Goal: Task Accomplishment & Management: Use online tool/utility

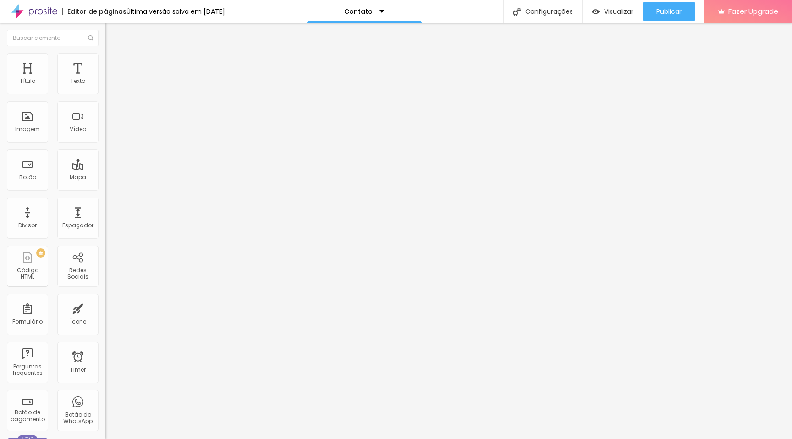
click at [105, 86] on input "Alboom Brasil" at bounding box center [160, 81] width 110 height 9
drag, startPoint x: 53, startPoint y: 105, endPoint x: 0, endPoint y: 104, distance: 52.7
click at [105, 104] on div "Endereço Alboom Brasil Alinhamento 15 Zoom" at bounding box center [157, 163] width 105 height 183
type input "Rua Fo"
click at [105, 144] on span "Original" at bounding box center [116, 140] width 22 height 8
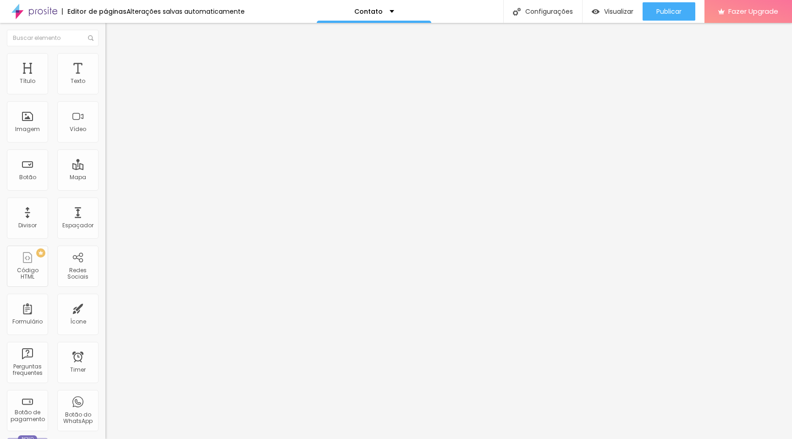
click at [105, 154] on div "Padrão 4:3" at bounding box center [157, 151] width 105 height 6
click at [105, 149] on span "Cinema" at bounding box center [116, 145] width 23 height 8
click at [105, 93] on input "text" at bounding box center [160, 87] width 110 height 9
click at [105, 79] on span "Adicionar imagem" at bounding box center [134, 75] width 59 height 8
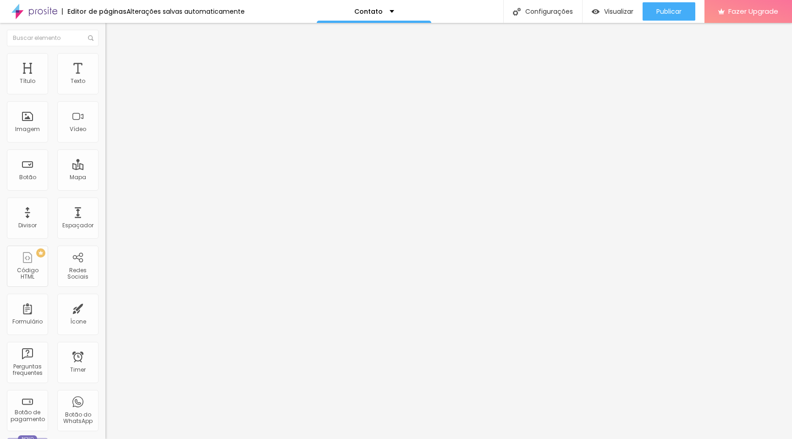
click at [105, 93] on input "text" at bounding box center [160, 87] width 110 height 9
click at [111, 89] on div "Contato" at bounding box center [158, 85] width 94 height 8
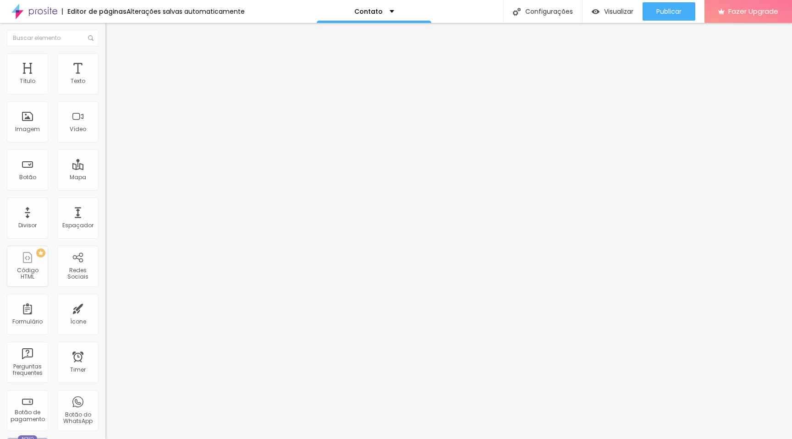
click at [105, 93] on img at bounding box center [108, 96] width 6 height 6
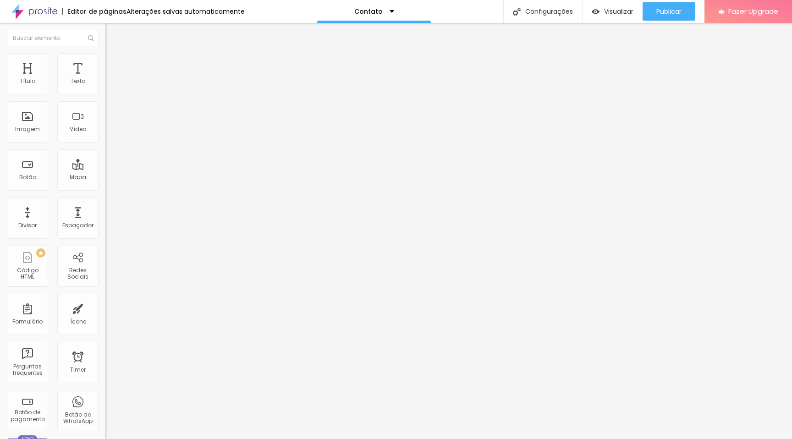
scroll to position [70, 0]
drag, startPoint x: 371, startPoint y: 143, endPoint x: 243, endPoint y: 135, distance: 128.7
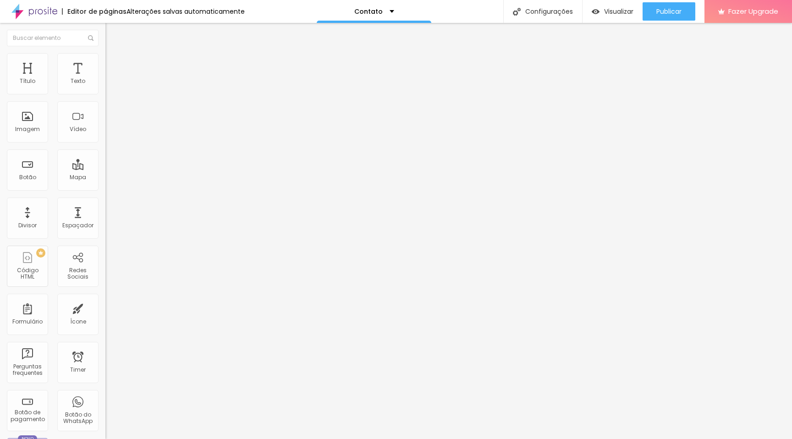
type textarea "A vossa história já começou a ser contada. Entraremos em contacto muito em brev…"
click at [105, 54] on li "Estilo" at bounding box center [157, 57] width 105 height 9
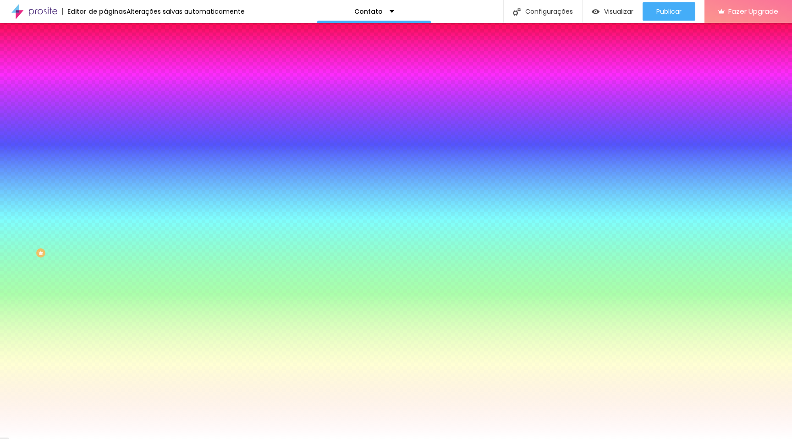
click at [110, 99] on icon "button" at bounding box center [112, 97] width 4 height 4
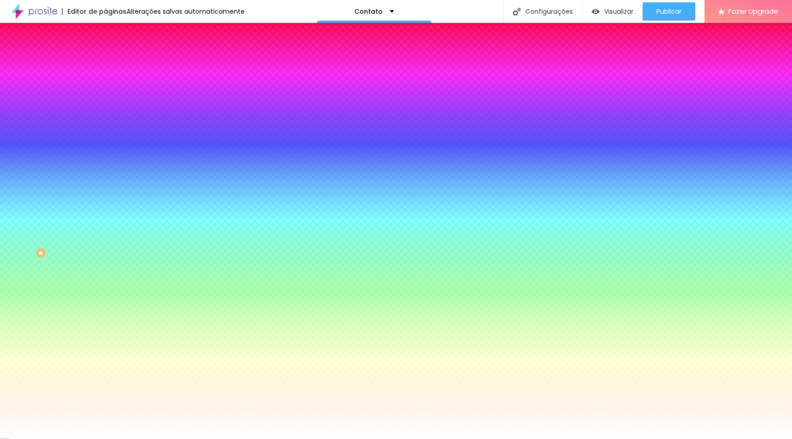
select select "Alice"
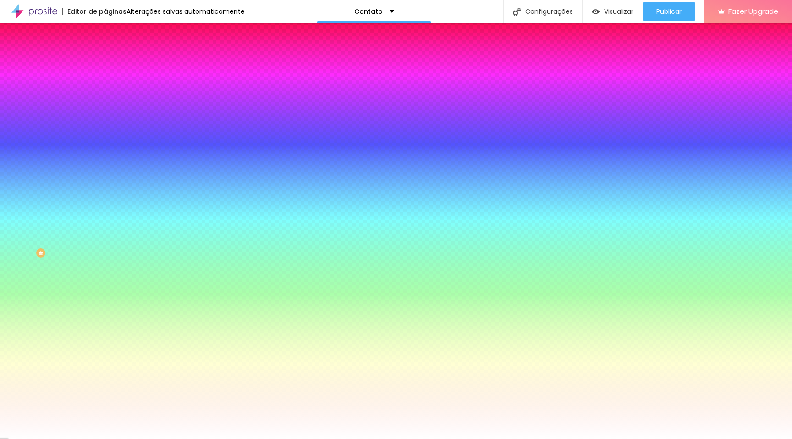
click at [50, 439] on div at bounding box center [396, 439] width 792 height 0
click at [105, 215] on button "button" at bounding box center [111, 210] width 13 height 10
select select "Alice"
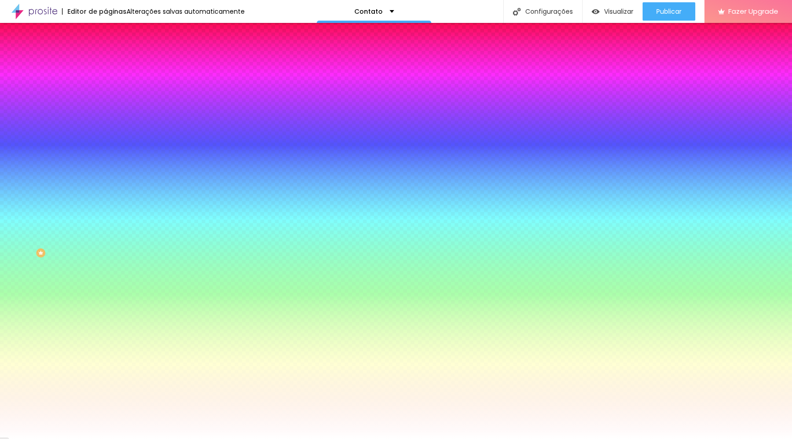
click at [136, 439] on div at bounding box center [396, 439] width 792 height 0
click at [105, 215] on button "button" at bounding box center [111, 210] width 13 height 10
select select "Halant-Regular"
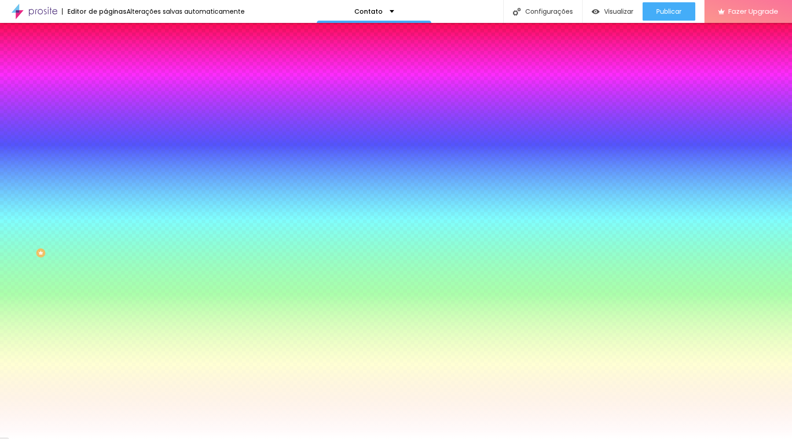
click at [93, 439] on div at bounding box center [396, 439] width 792 height 0
click at [109, 212] on icon "button" at bounding box center [112, 210] width 6 height 6
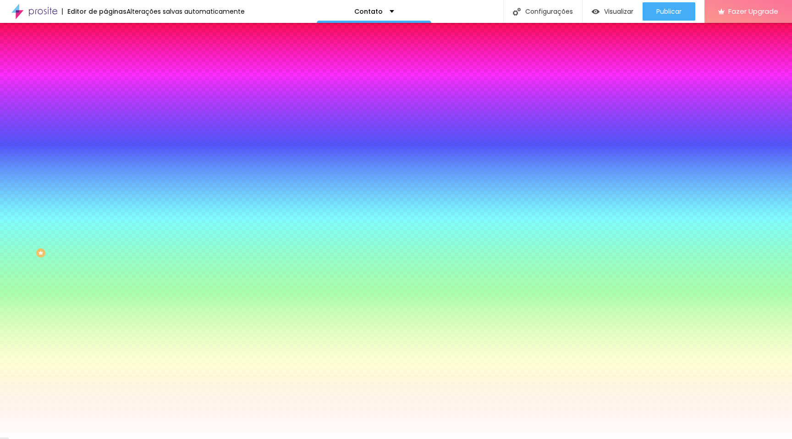
select select "CormorantLight"
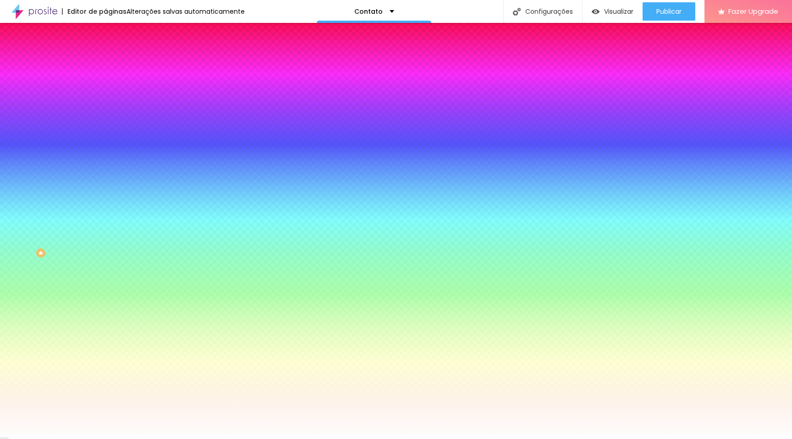
click at [93, 439] on div at bounding box center [396, 439] width 792 height 0
click at [109, 100] on icon "button" at bounding box center [112, 97] width 6 height 6
select select "Cormorant"
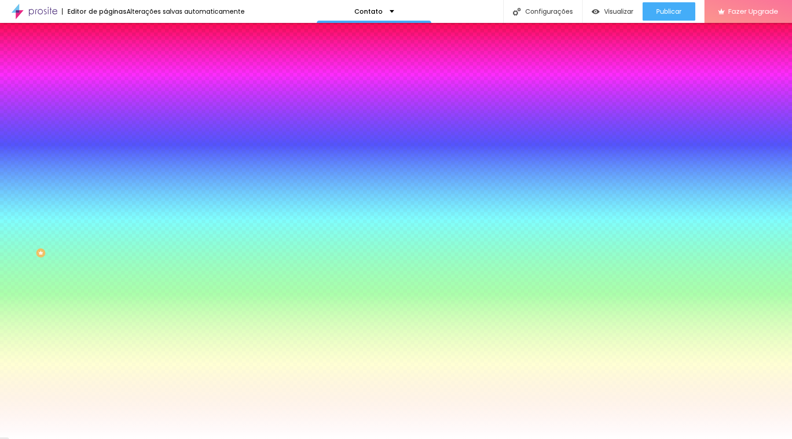
click at [130, 439] on div at bounding box center [396, 439] width 792 height 0
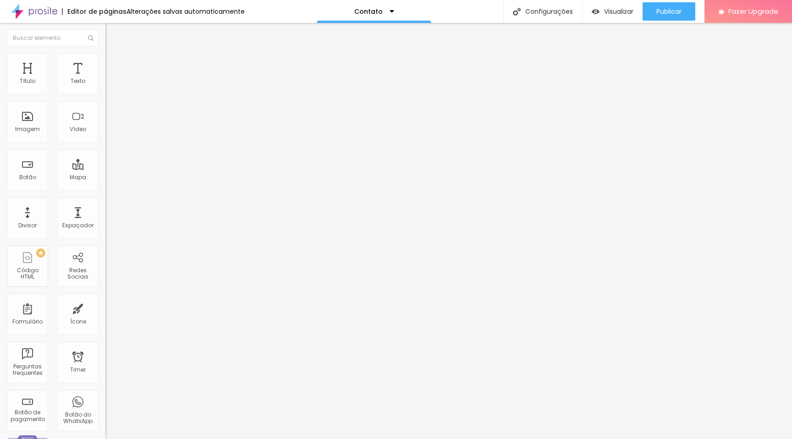
click at [114, 63] on span "Avançado" at bounding box center [129, 59] width 30 height 8
click at [105, 52] on img at bounding box center [109, 48] width 8 height 8
click at [82, 80] on div "Texto" at bounding box center [78, 81] width 15 height 6
click at [81, 81] on div "Texto" at bounding box center [78, 81] width 15 height 6
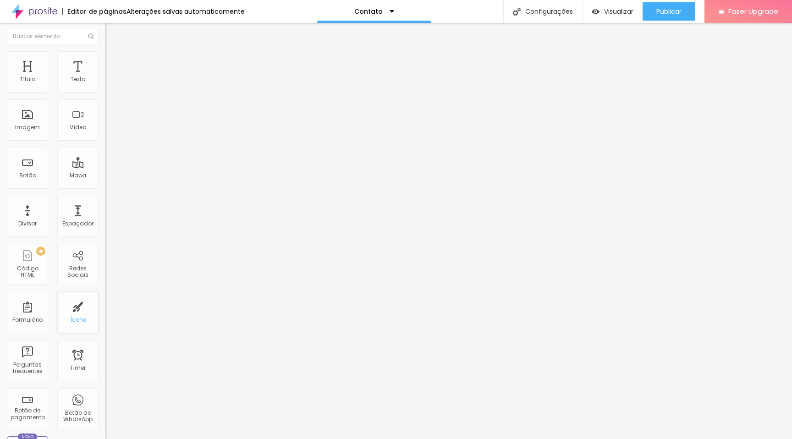
scroll to position [0, 0]
click at [105, 53] on li "Conteúdo" at bounding box center [157, 48] width 105 height 9
click at [105, 57] on img at bounding box center [109, 57] width 8 height 8
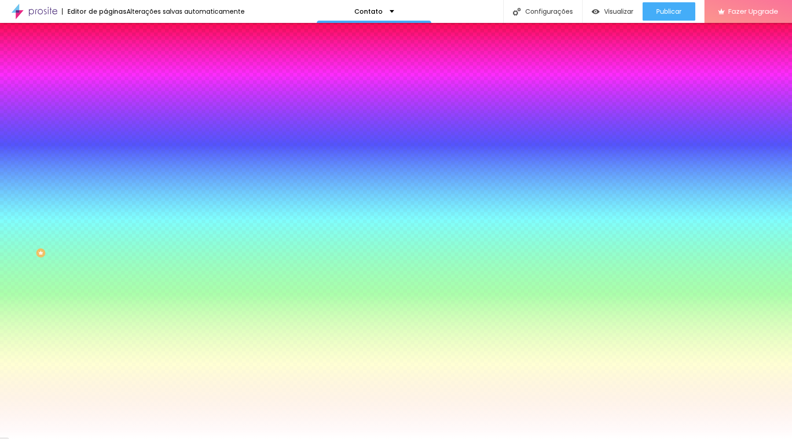
click at [105, 62] on li "Avançado" at bounding box center [157, 66] width 105 height 9
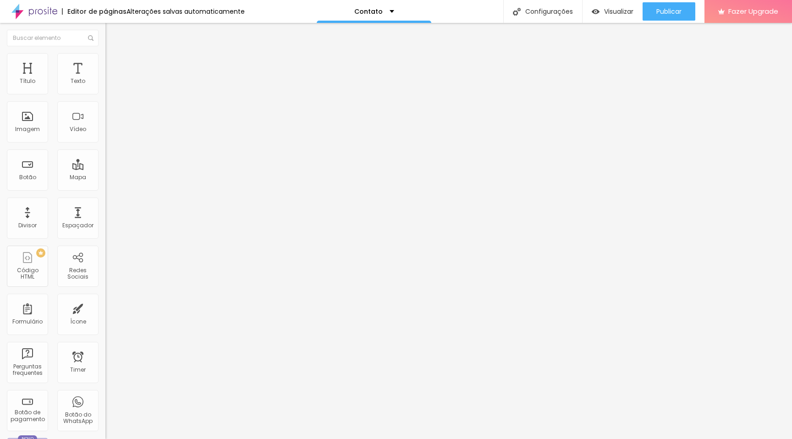
click at [105, 58] on img at bounding box center [109, 57] width 8 height 8
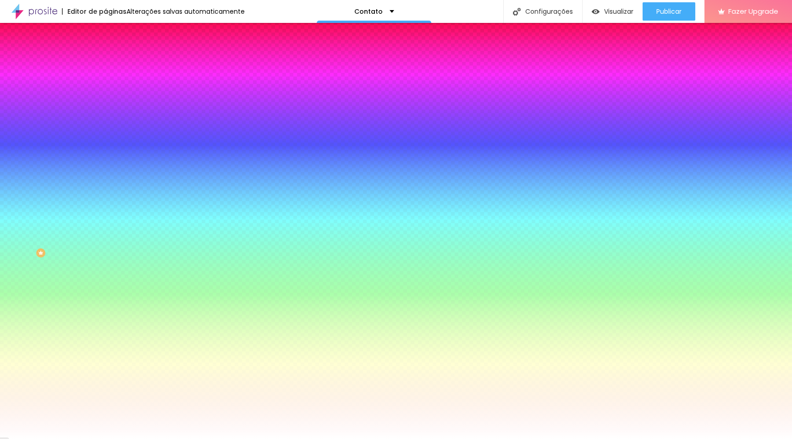
click at [105, 53] on li "Conteúdo" at bounding box center [157, 48] width 105 height 9
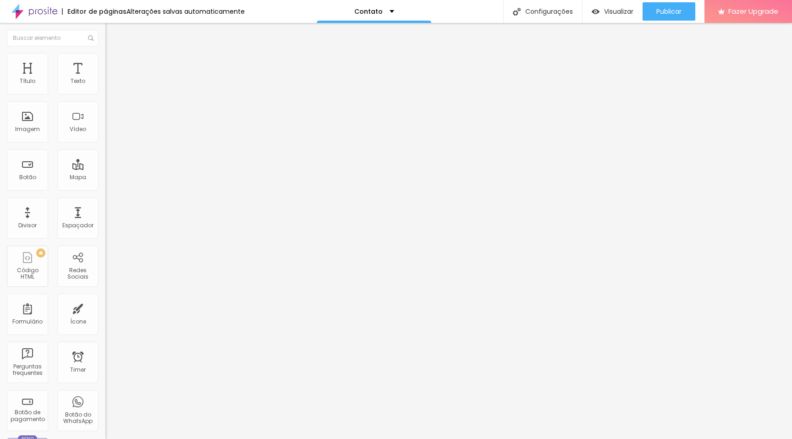
click at [105, 61] on li "Avançado" at bounding box center [157, 57] width 105 height 9
click at [105, 59] on ul "Estilo Avançado" at bounding box center [157, 53] width 105 height 18
click at [105, 53] on li "Estilo" at bounding box center [157, 48] width 105 height 9
click at [529, 15] on div "Configurações" at bounding box center [542, 11] width 79 height 23
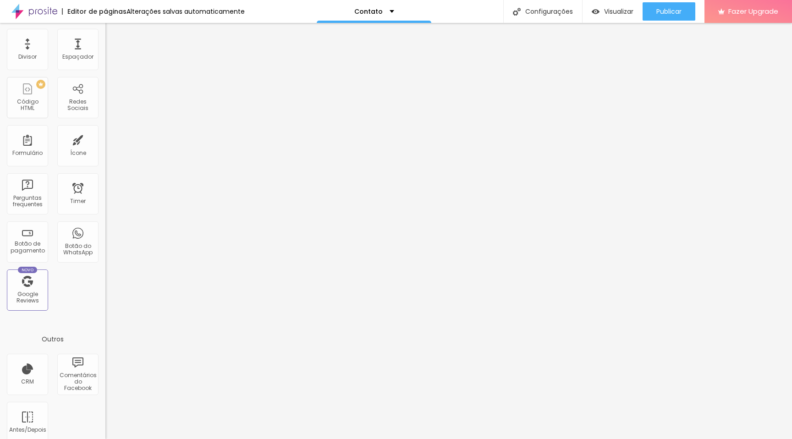
scroll to position [178, 0]
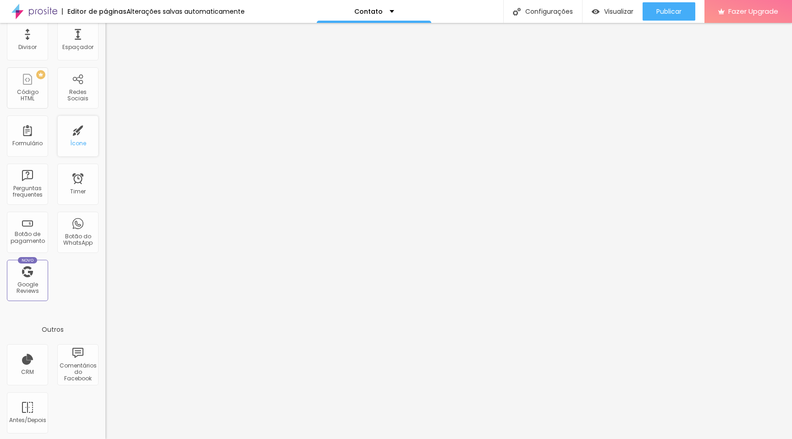
click at [81, 145] on div "Ícone" at bounding box center [78, 143] width 16 height 6
click at [82, 133] on div "Ícone" at bounding box center [77, 136] width 41 height 41
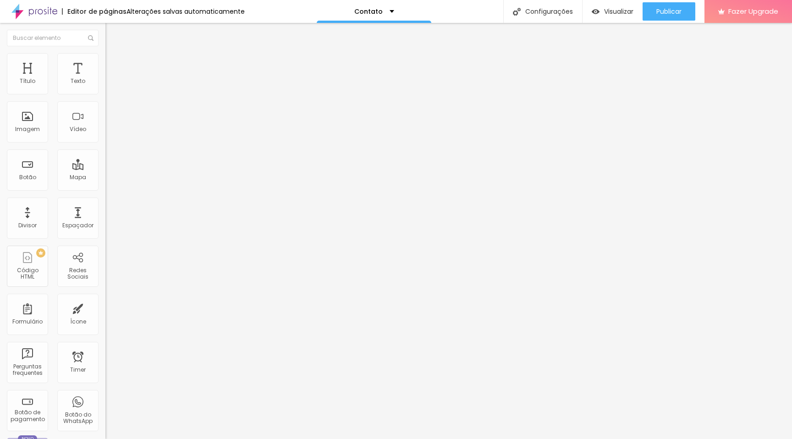
click at [114, 63] on span "Estilo" at bounding box center [121, 59] width 14 height 8
type input "95"
type input "90"
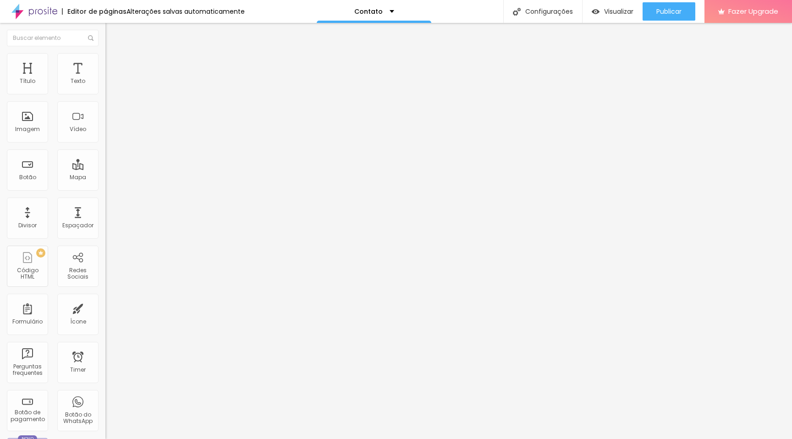
type input "85"
type input "80"
type input "85"
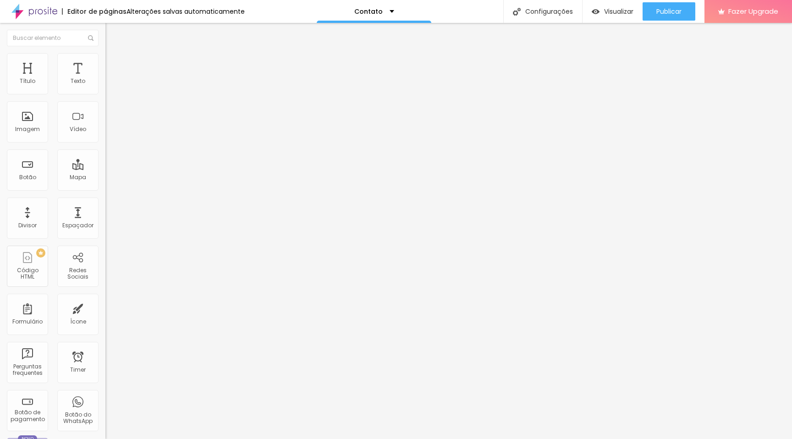
type input "85"
type input "90"
type input "95"
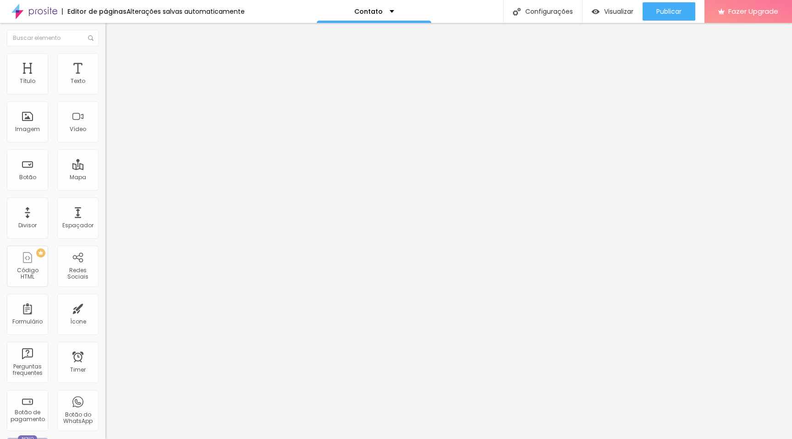
type input "100"
drag, startPoint x: 95, startPoint y: 97, endPoint x: 100, endPoint y: 101, distance: 5.8
click at [105, 94] on input "range" at bounding box center [134, 90] width 59 height 7
type input "4"
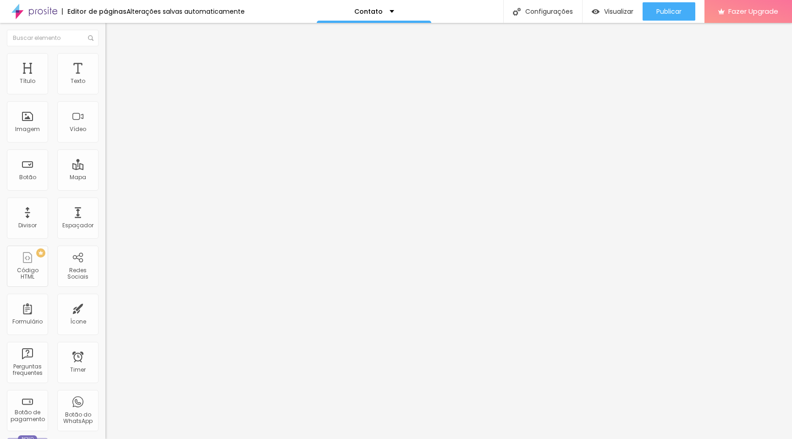
type input "4"
type input "6"
type input "7"
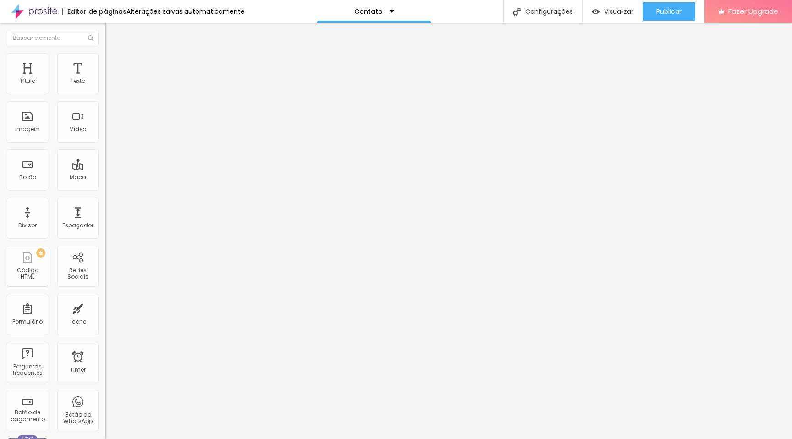
type input "8"
type input "9"
type input "10"
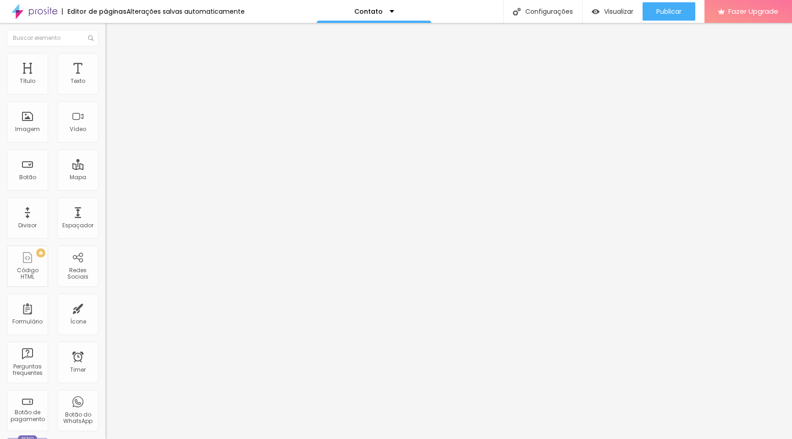
type input "10"
type input "11"
type input "12"
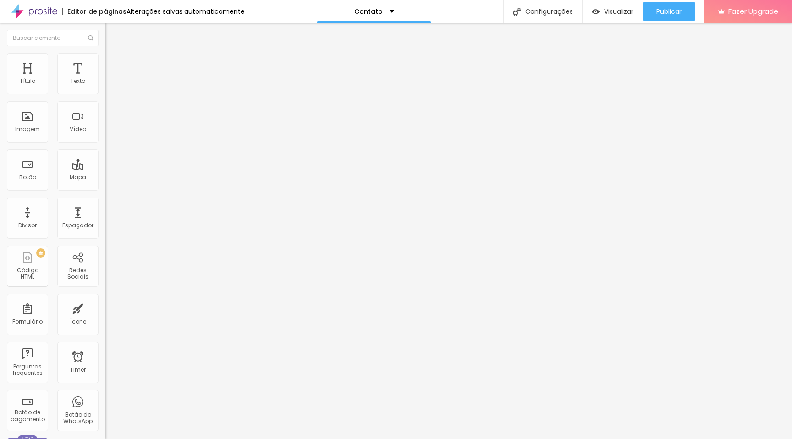
type input "13"
type input "14"
type input "15"
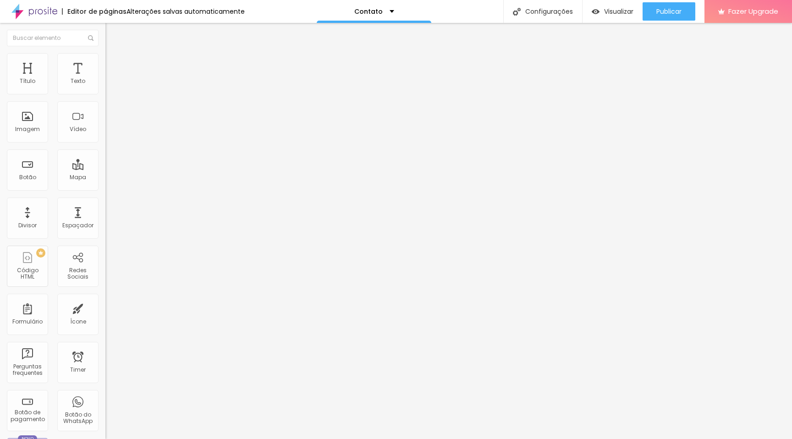
type input "15"
type input "16"
type input "17"
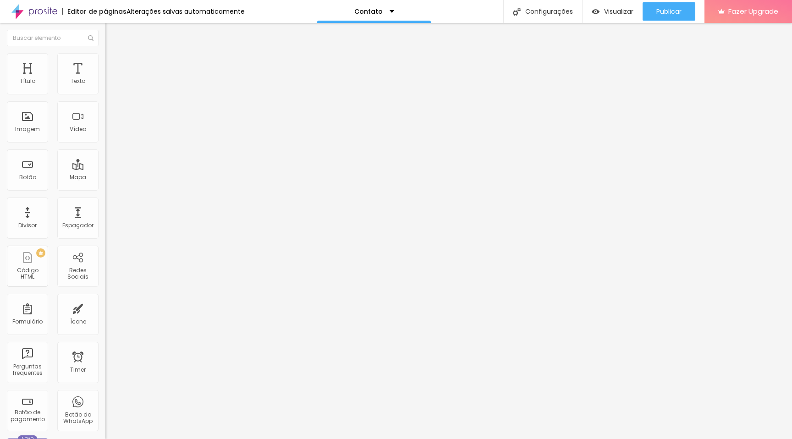
type input "18"
type input "19"
type input "20"
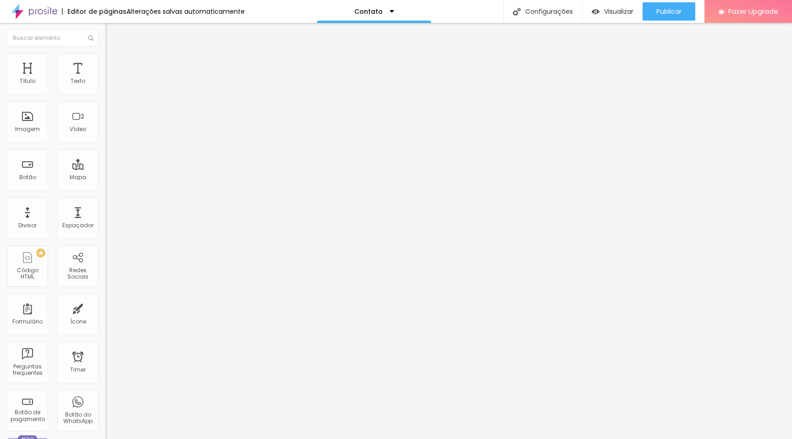
type input "20"
type input "21"
type input "22"
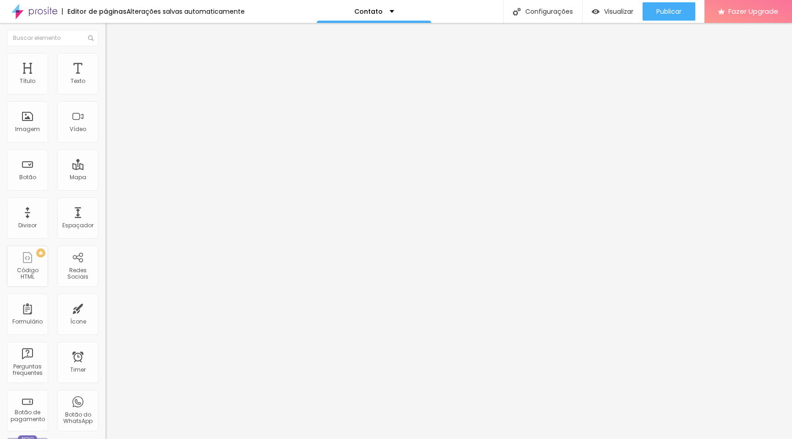
type input "23"
type input "24"
type input "25"
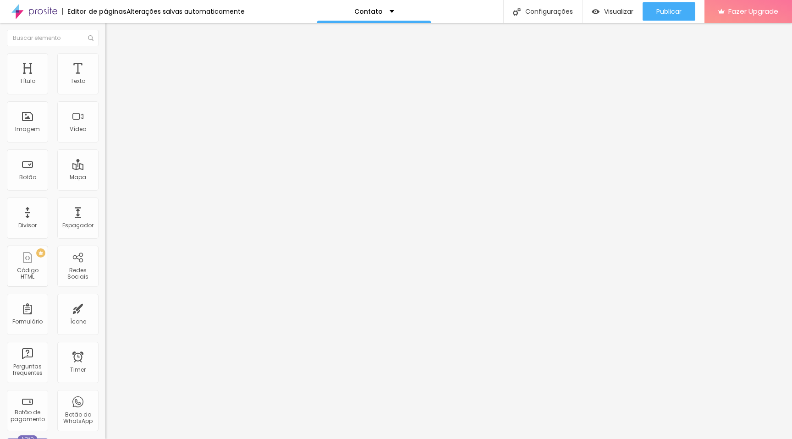
type input "25"
type input "26"
type input "27"
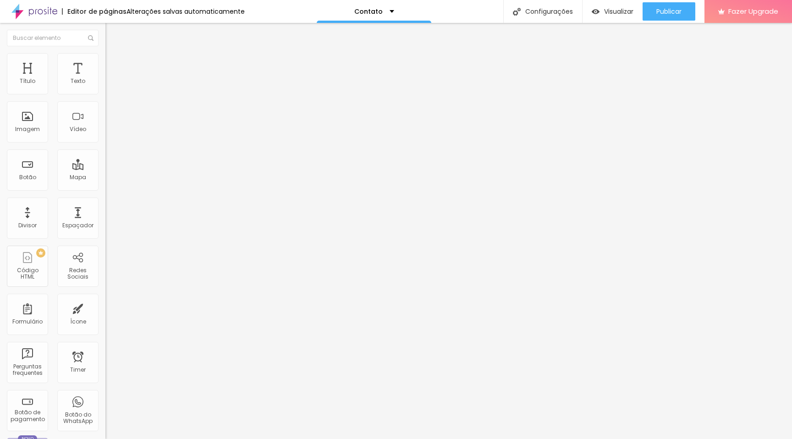
type input "28"
type input "29"
type input "30"
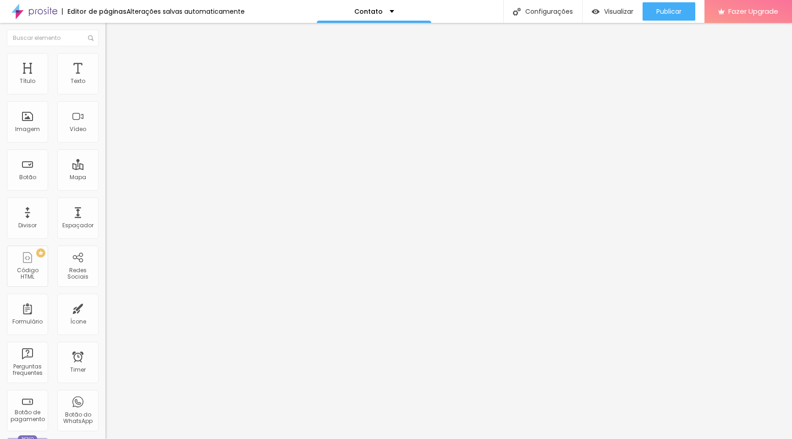
type input "30"
type input "32"
type input "34"
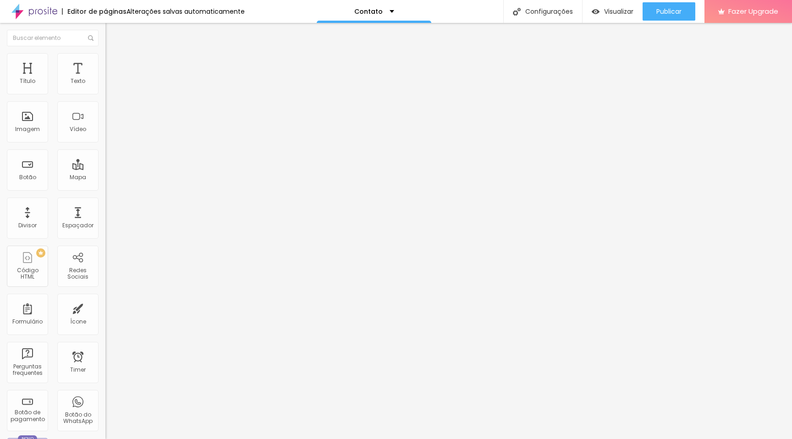
type input "36"
type input "40"
type input "41"
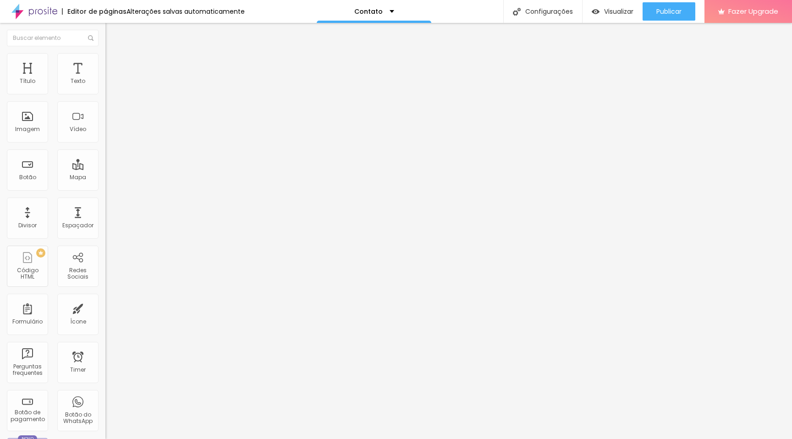
type input "41"
type input "44"
type input "45"
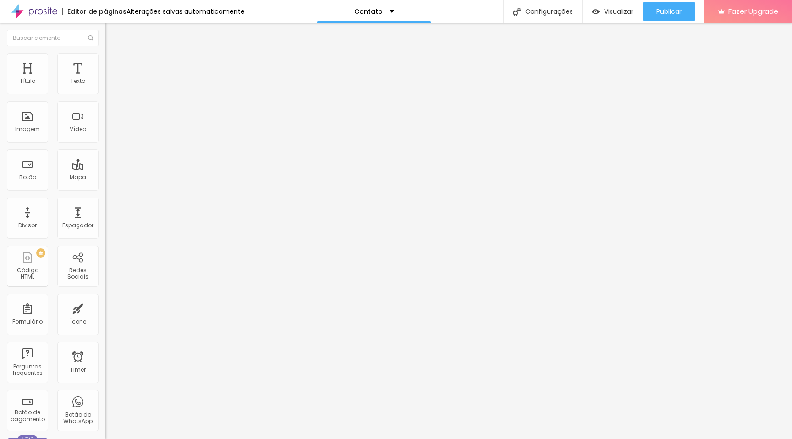
type input "46"
type input "47"
type input "49"
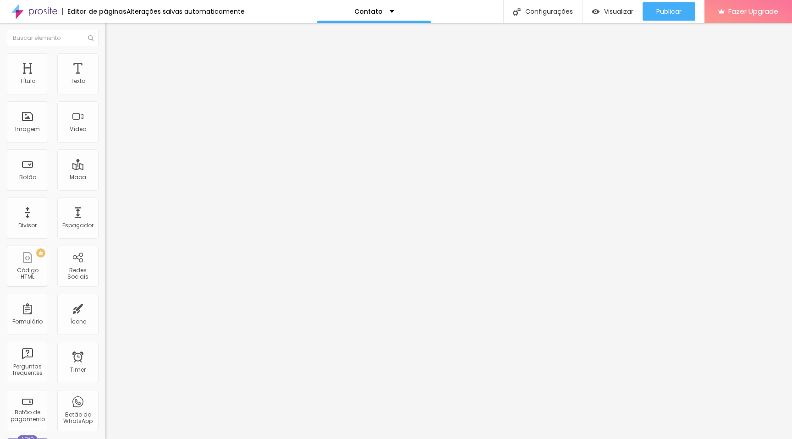
type input "49"
type input "50"
type input "51"
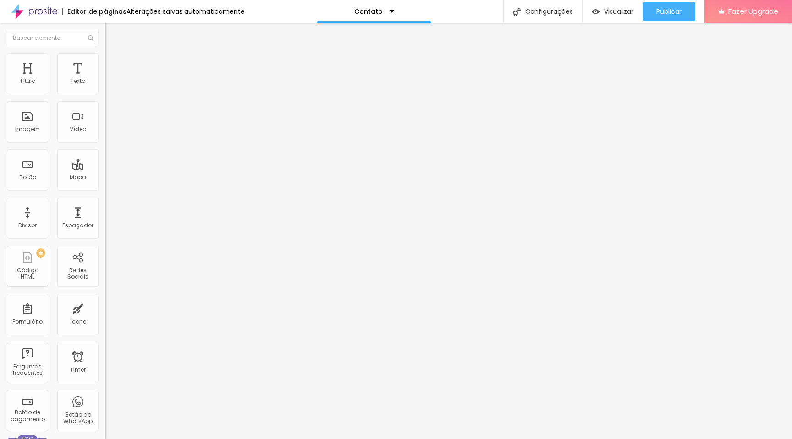
type input "53"
type input "56"
type input "58"
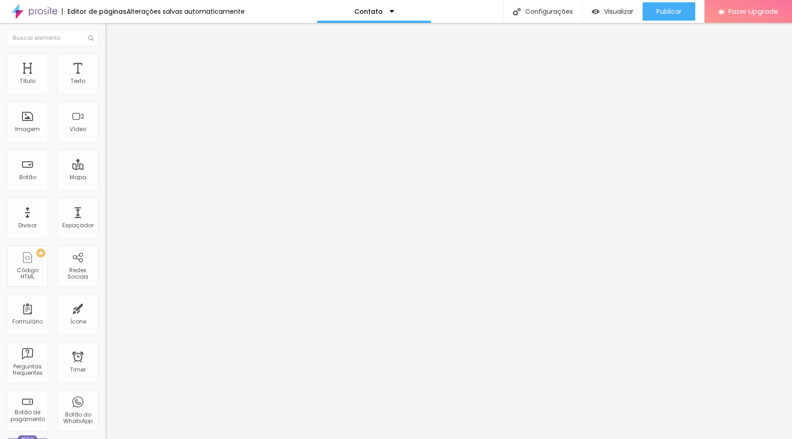
type input "58"
type input "62"
type input "66"
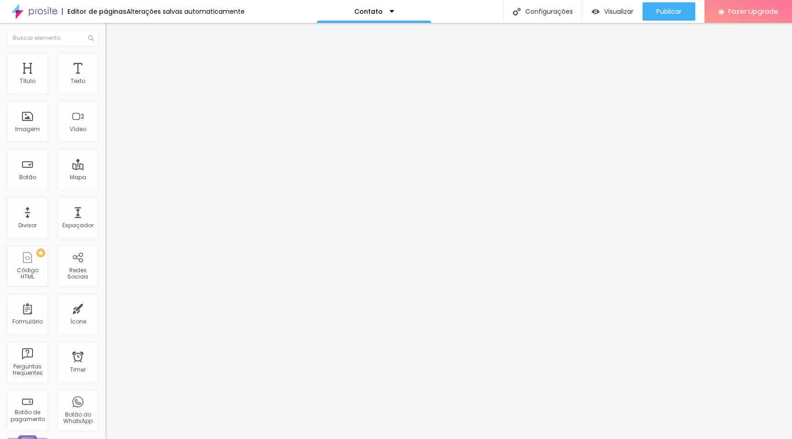
type input "71"
type input "75"
type input "79"
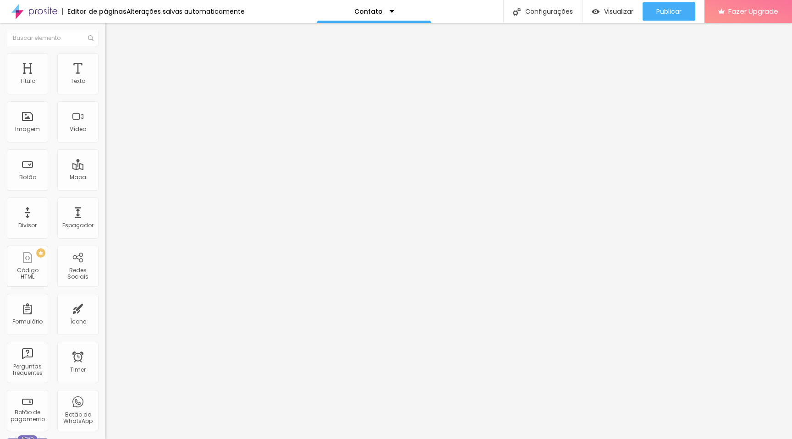
type input "79"
type input "82"
type input "84"
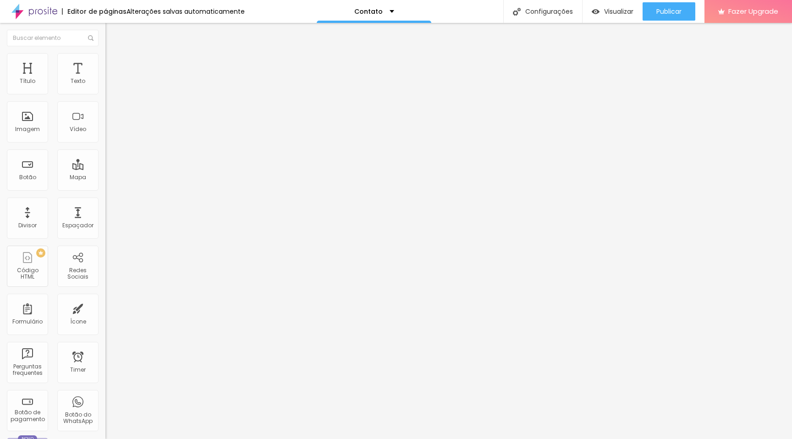
type input "85"
type input "87"
type input "88"
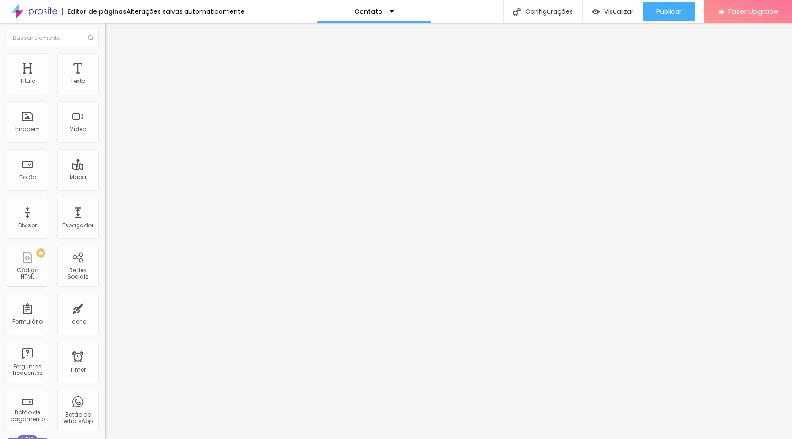
type input "88"
type input "89"
type input "90"
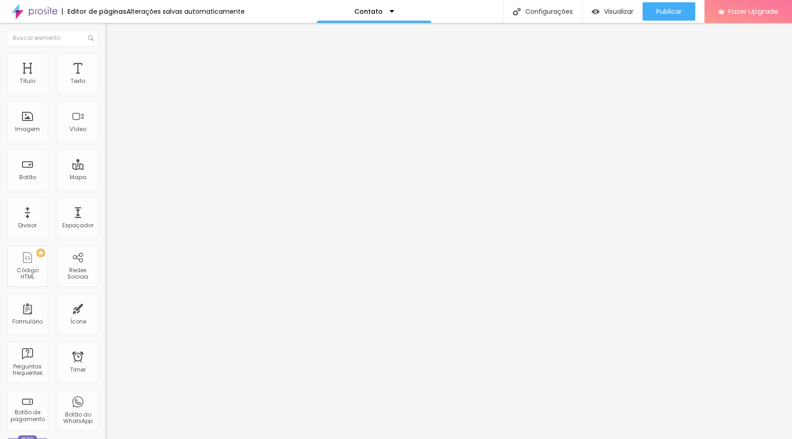
type input "91"
type input "92"
type input "93"
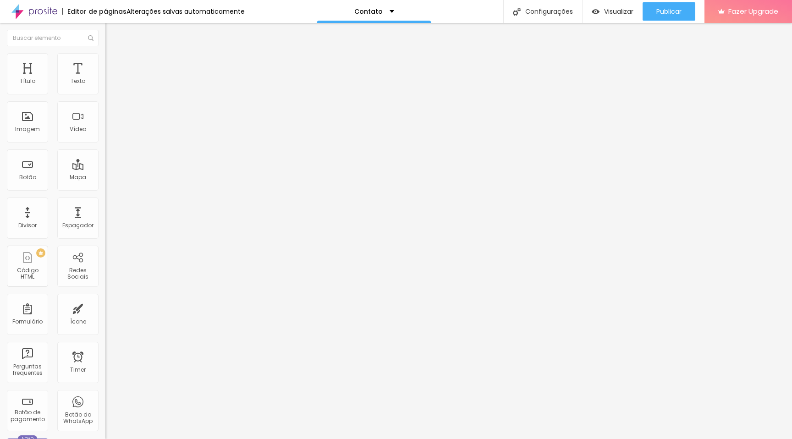
type input "93"
type input "94"
type input "91"
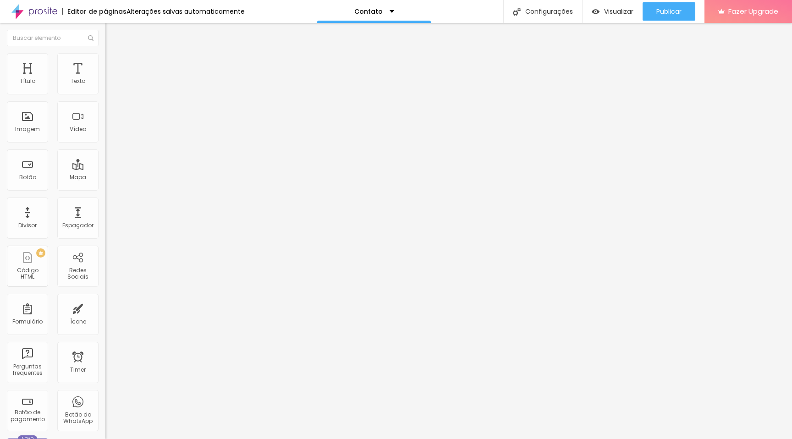
type input "83"
type input "72"
type input "56"
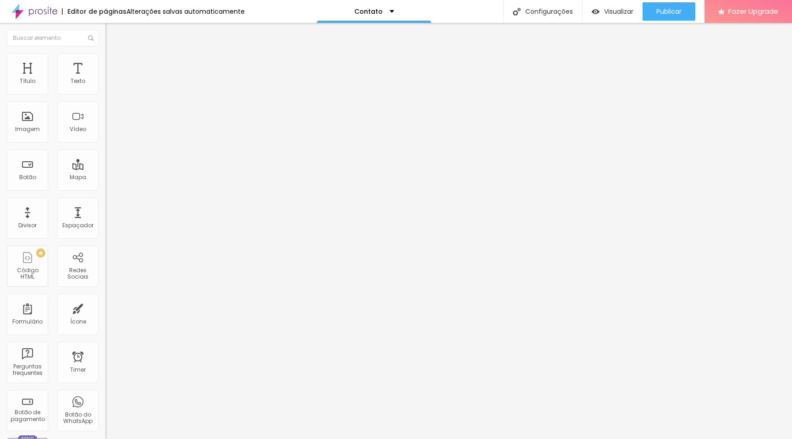
type input "56"
type input "45"
type input "33"
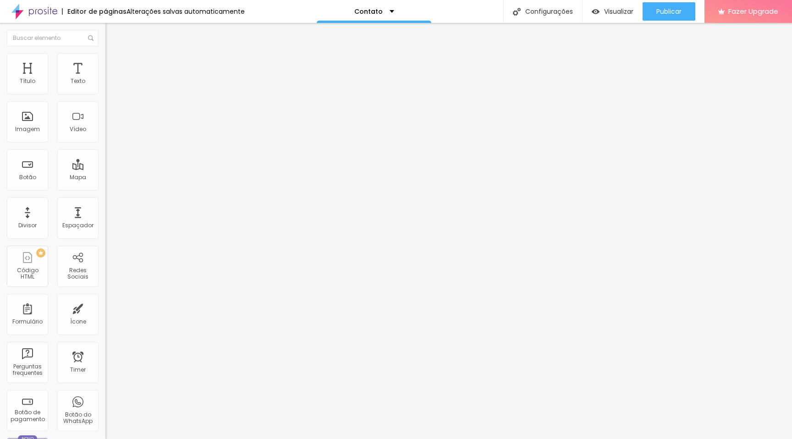
type input "12"
type input "0"
drag, startPoint x: 22, startPoint y: 116, endPoint x: 0, endPoint y: 116, distance: 22.0
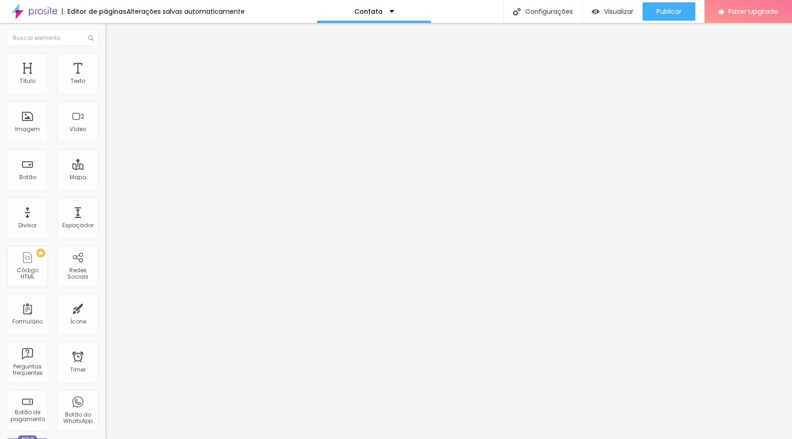
click at [105, 201] on input "range" at bounding box center [134, 204] width 59 height 7
click at [105, 246] on button "button" at bounding box center [111, 251] width 13 height 10
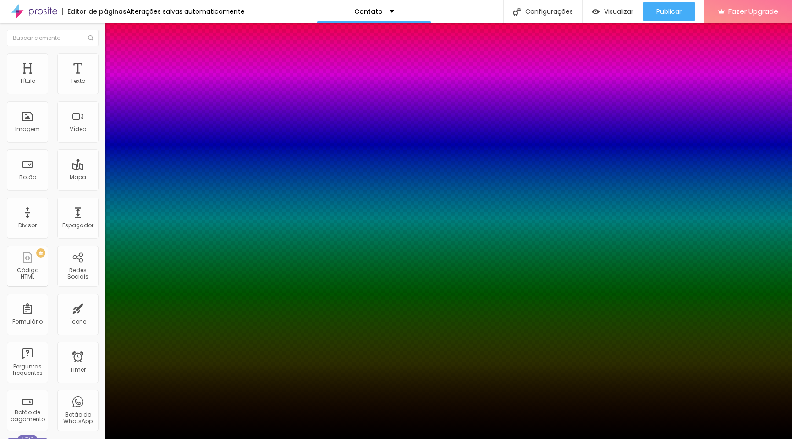
drag, startPoint x: 138, startPoint y: 247, endPoint x: 80, endPoint y: 271, distance: 62.7
click at [80, 271] on body "Editor de páginas Alterações salvas automaticamente Contato Configurações Confi…" at bounding box center [396, 219] width 792 height 439
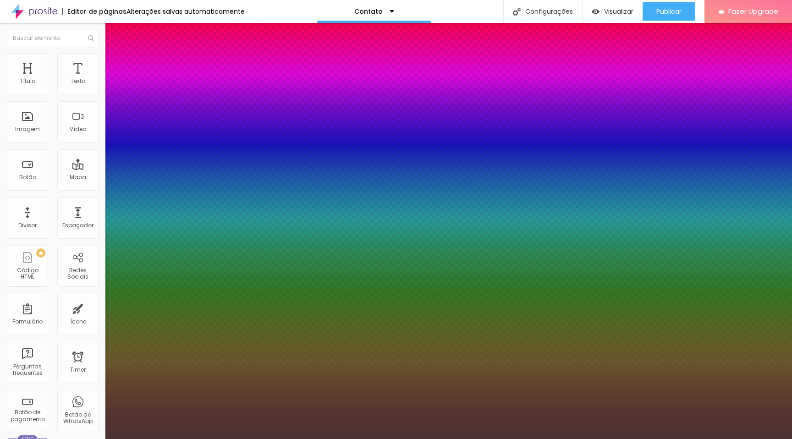
type input "#000000"
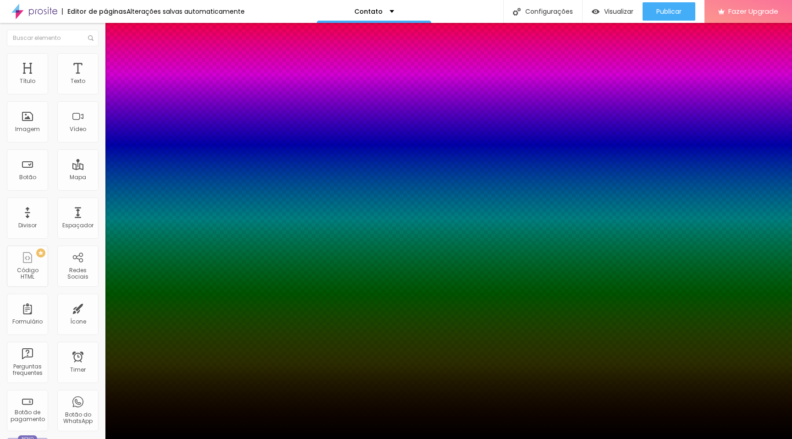
drag, startPoint x: 111, startPoint y: 254, endPoint x: 69, endPoint y: 288, distance: 54.1
click at [69, 288] on body "Editor de páginas Alterações salvas automaticamente Contato Configurações Confi…" at bounding box center [396, 219] width 792 height 439
click at [69, 439] on div at bounding box center [396, 439] width 792 height 0
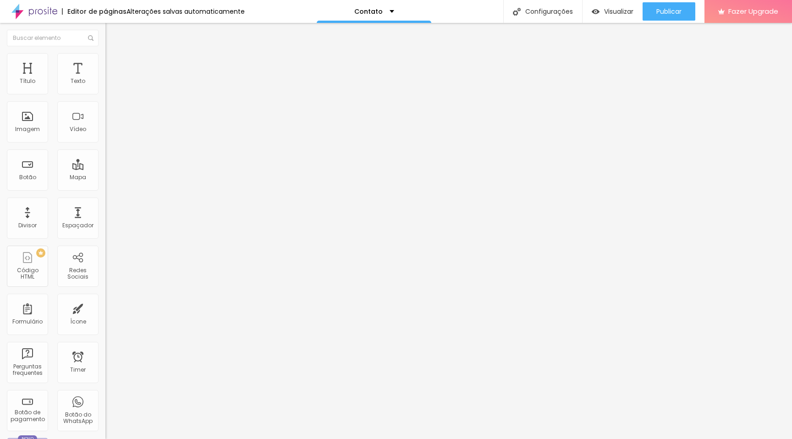
click at [109, 248] on icon "button" at bounding box center [112, 251] width 6 height 6
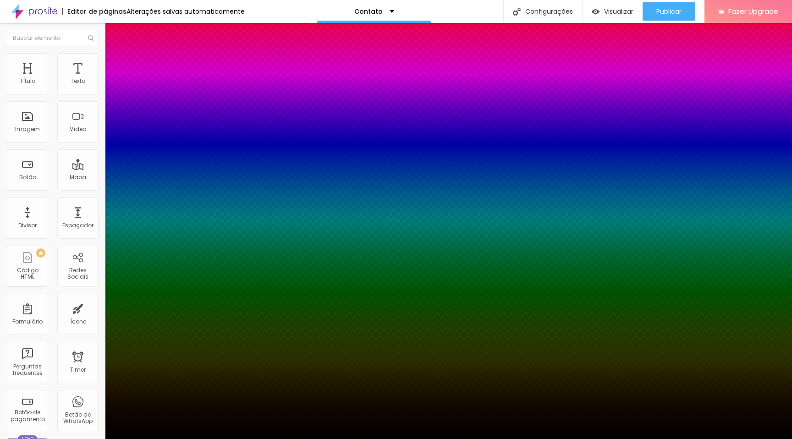
click at [168, 439] on div at bounding box center [396, 445] width 792 height 0
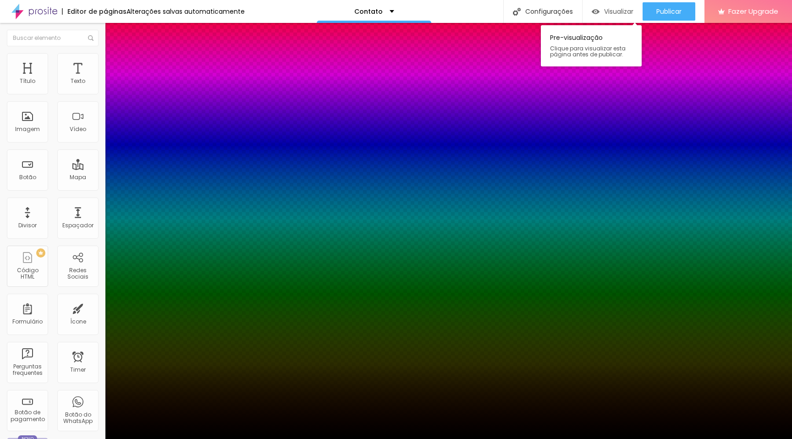
click at [621, 439] on div at bounding box center [396, 439] width 792 height 0
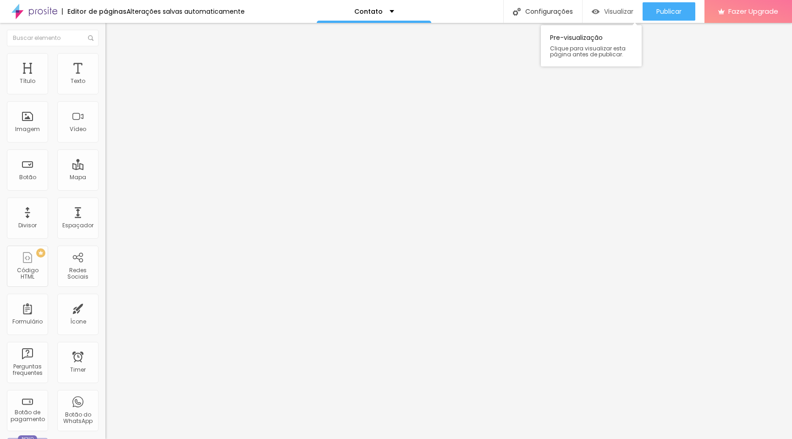
click at [608, 11] on span "Visualizar" at bounding box center [618, 11] width 29 height 7
click at [114, 63] on span "Estilo" at bounding box center [121, 59] width 14 height 8
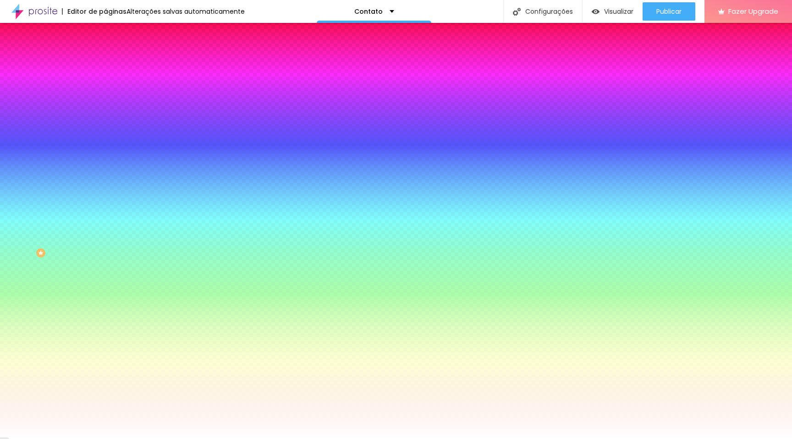
click at [105, 62] on li "Avançado" at bounding box center [157, 66] width 105 height 9
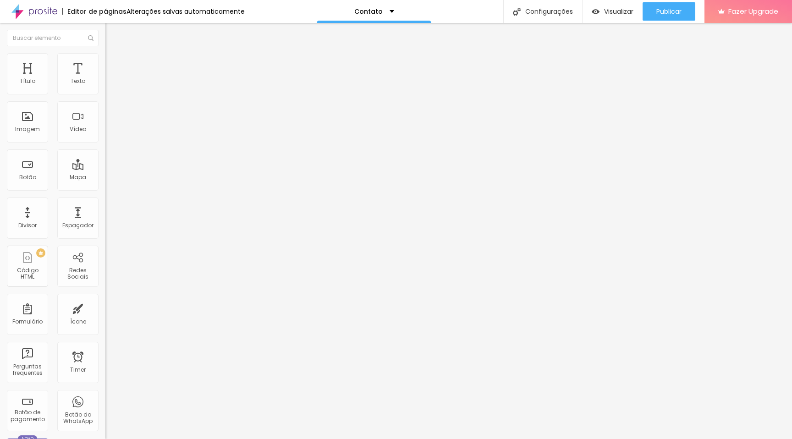
click at [105, 34] on button "Editar Coluna" at bounding box center [157, 33] width 105 height 21
click at [81, 75] on div "Texto" at bounding box center [77, 73] width 41 height 41
click at [112, 30] on img "button" at bounding box center [115, 33] width 7 height 7
click at [110, 84] on icon "button" at bounding box center [112, 83] width 4 height 4
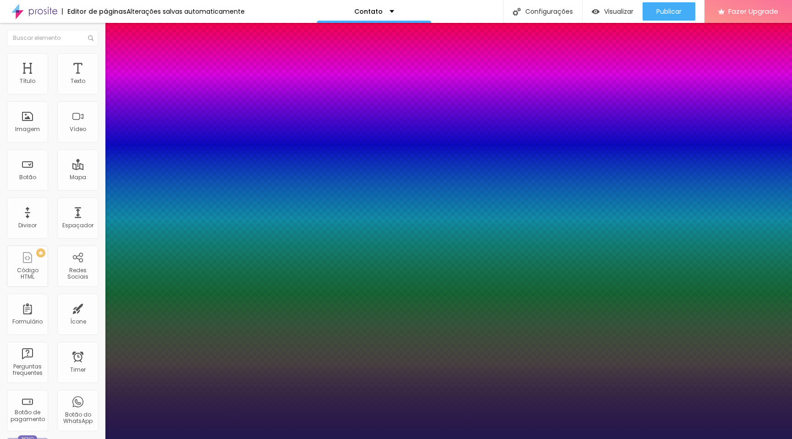
type input "1"
click at [783, 439] on div at bounding box center [396, 439] width 792 height 0
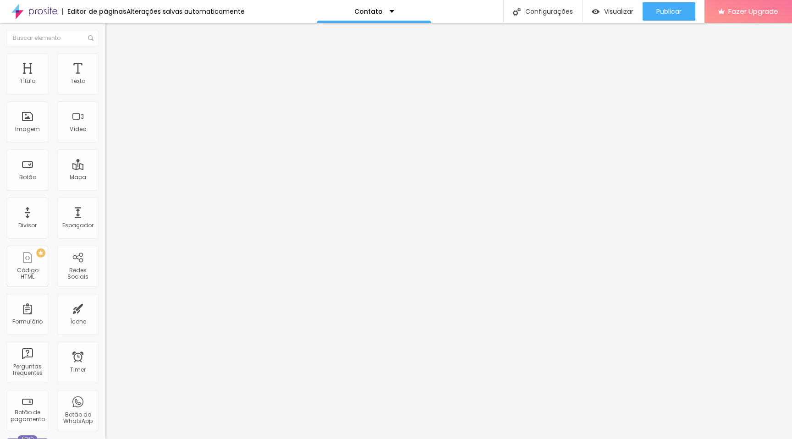
click at [105, 61] on li "Avançado" at bounding box center [157, 57] width 105 height 9
click at [105, 52] on img at bounding box center [109, 48] width 8 height 8
click at [114, 62] on span "Avançado" at bounding box center [129, 59] width 30 height 8
click at [112, 36] on div "Editar Texto" at bounding box center [138, 33] width 52 height 7
click at [112, 30] on div "Editar Texto" at bounding box center [138, 33] width 52 height 7
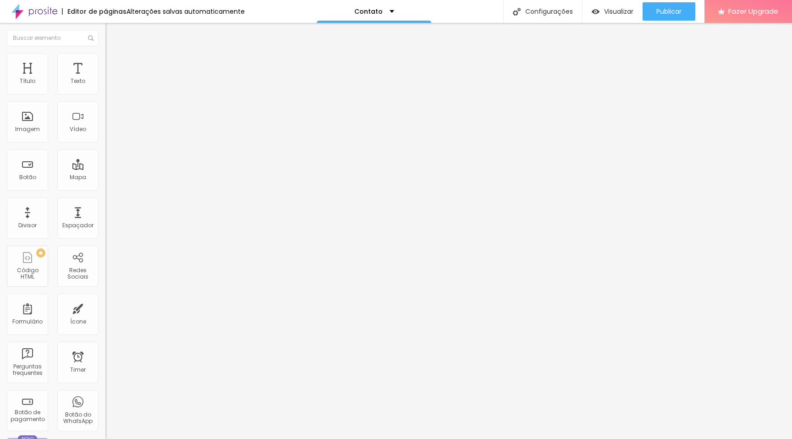
click at [114, 63] on span "Avançado" at bounding box center [129, 59] width 30 height 8
click at [79, 70] on div "Texto" at bounding box center [77, 73] width 41 height 41
click at [105, 88] on button "button" at bounding box center [111, 83] width 13 height 10
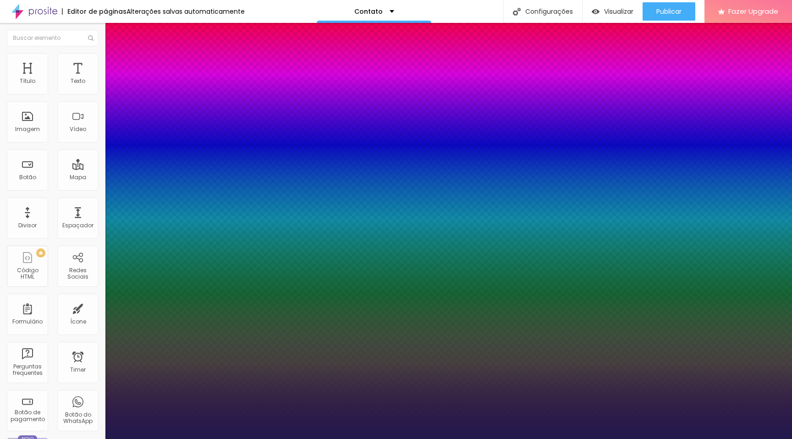
type input "1"
select select "Cormorant"
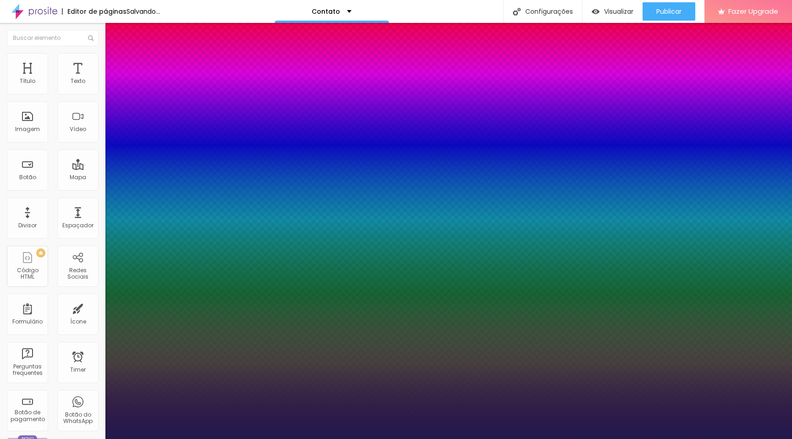
type input "1"
select select "CormorantGeramond-Bold"
type input "1"
click at [275, 439] on div at bounding box center [396, 439] width 792 height 0
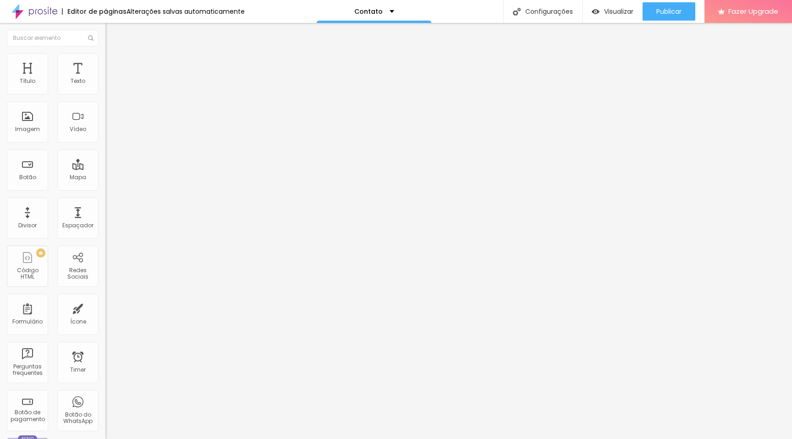
click at [105, 88] on button "button" at bounding box center [111, 83] width 13 height 10
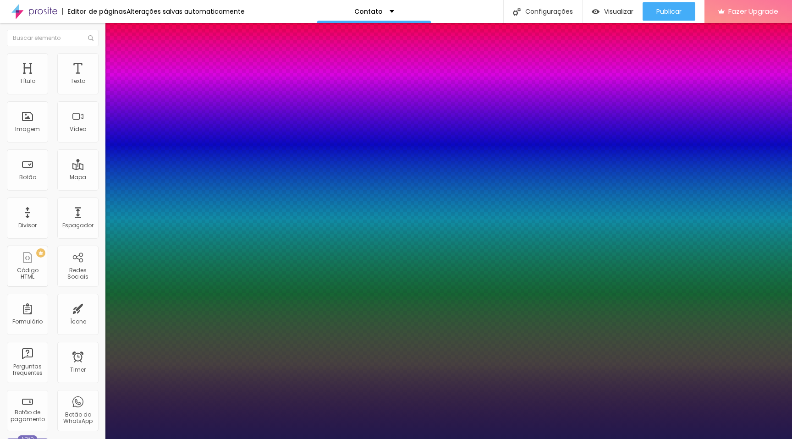
type input "1"
type input "0.1"
type input "1"
type input "0.2"
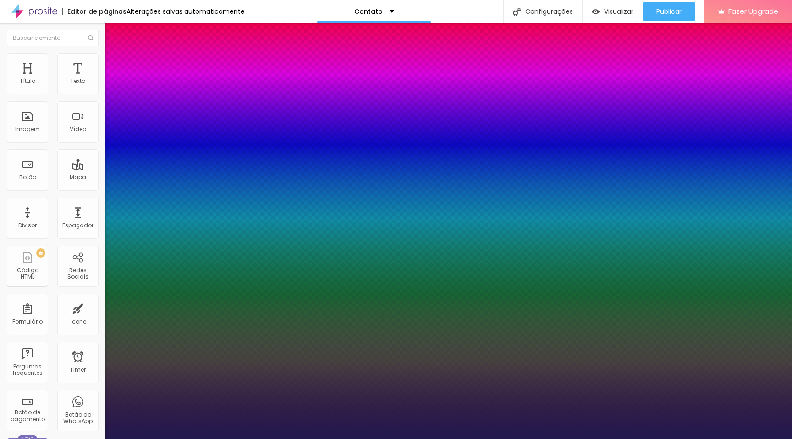
type input "0.2"
type input "1"
type input "0.3"
type input "1"
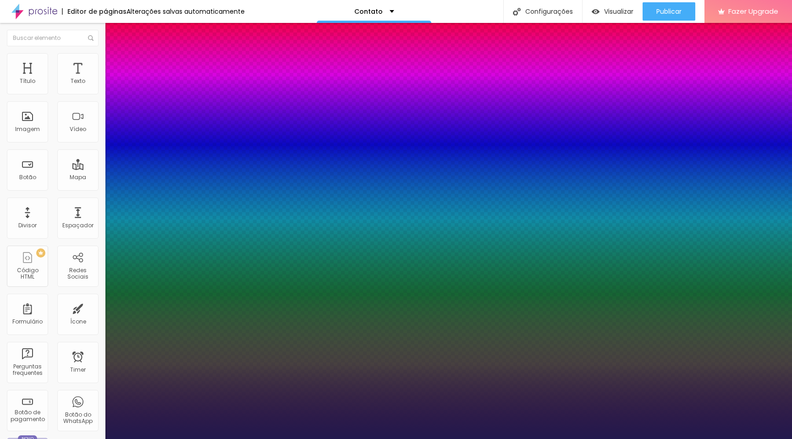
type input "0.4"
type input "1"
type input "0.5"
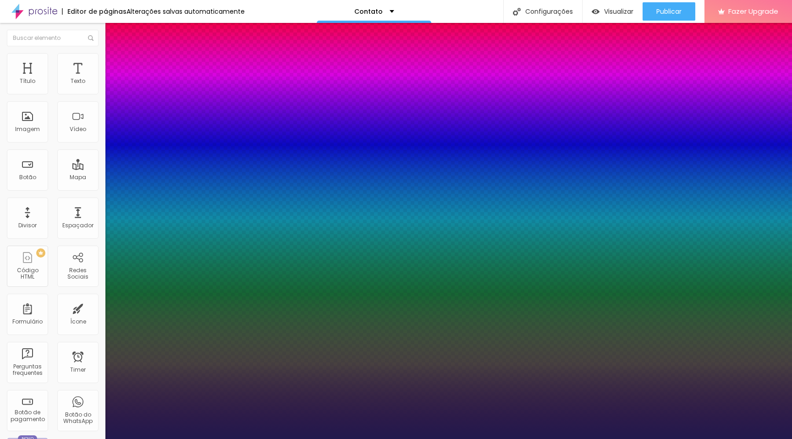
type input "1"
type input "0.6"
type input "1"
type input "0.7"
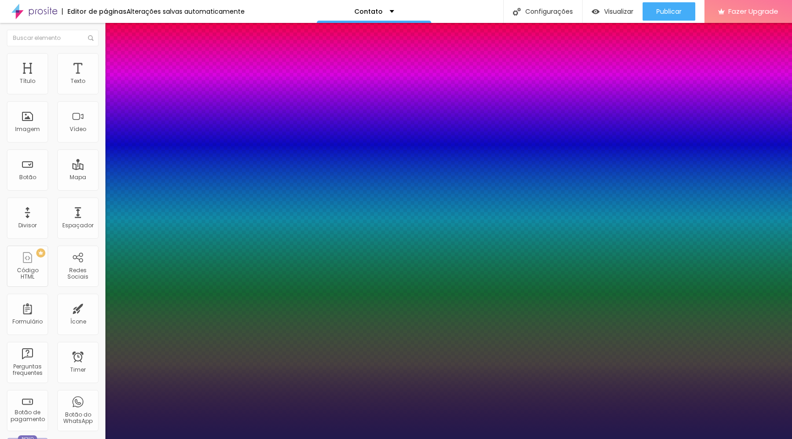
type input "0.7"
type input "1"
type input "0.8"
type input "1"
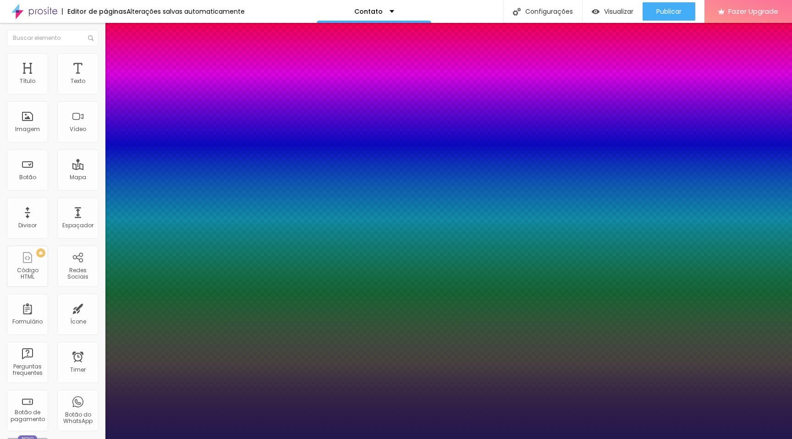
type input "0.7"
type input "1"
type input "0.6"
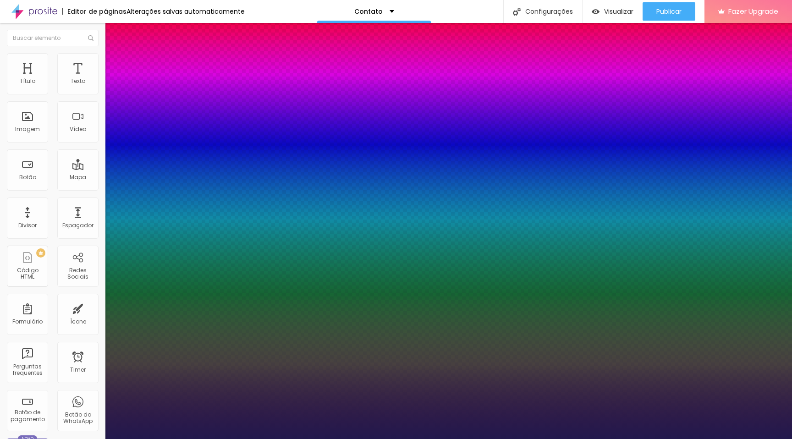
type input "1"
type input "0.5"
type input "1"
type input "0.4"
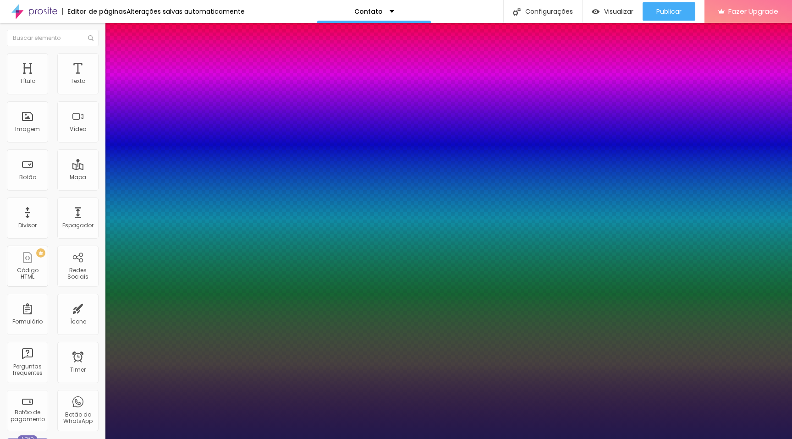
type input "0.4"
type input "1"
type input "0.3"
type input "1"
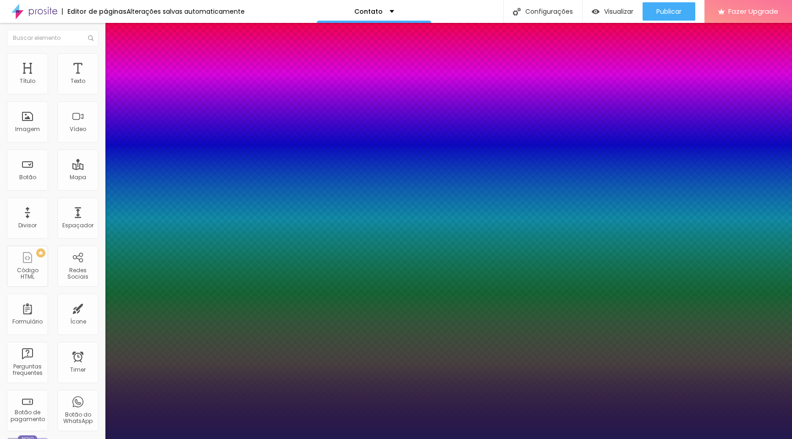
click at [249, 439] on div at bounding box center [396, 439] width 792 height 0
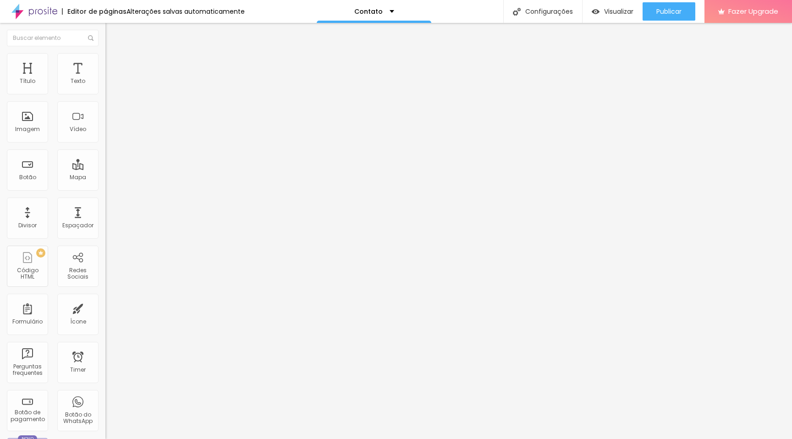
click at [113, 82] on icon "button" at bounding box center [114, 81] width 2 height 2
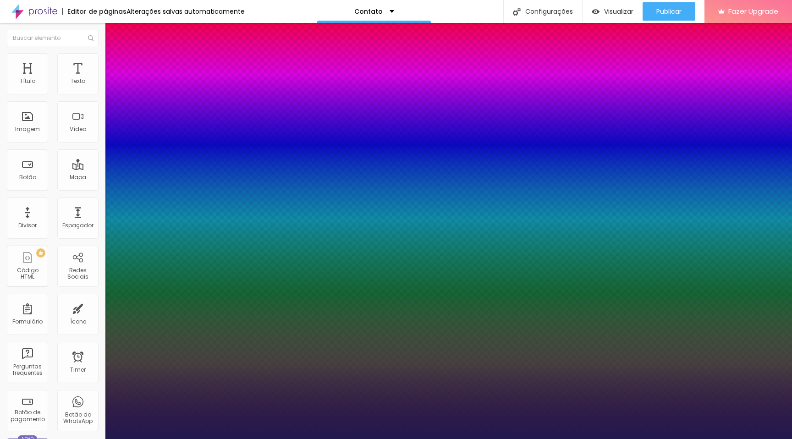
click at [257, 439] on div at bounding box center [396, 439] width 792 height 0
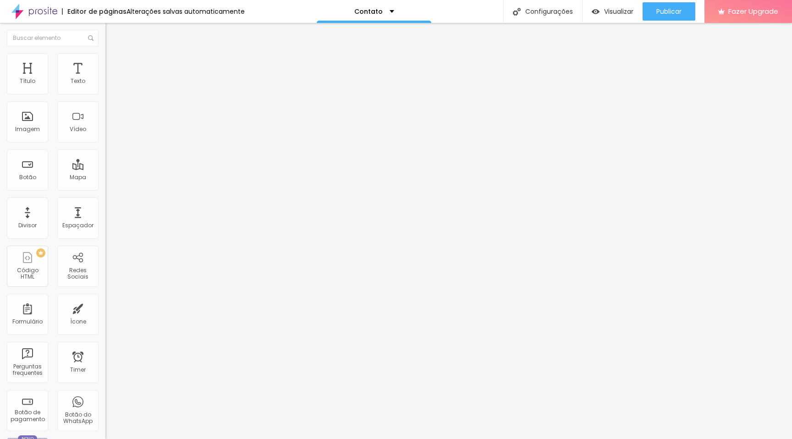
click at [105, 93] on div "Contato" at bounding box center [157, 85] width 105 height 16
click at [105, 93] on img at bounding box center [108, 96] width 6 height 6
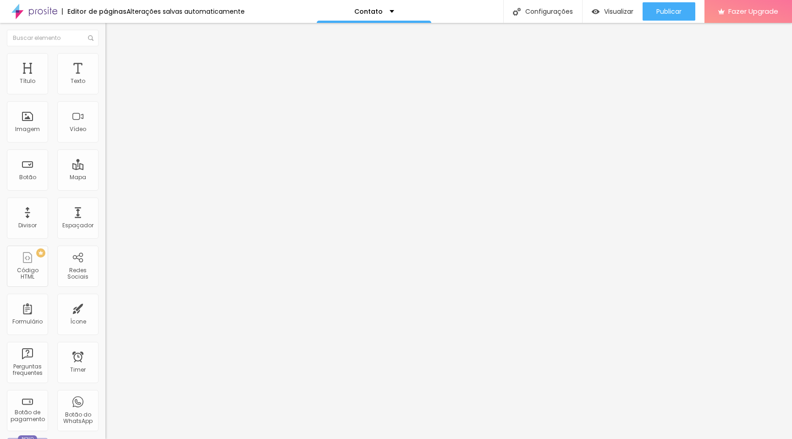
click at [105, 57] on li "Estilo" at bounding box center [157, 57] width 105 height 9
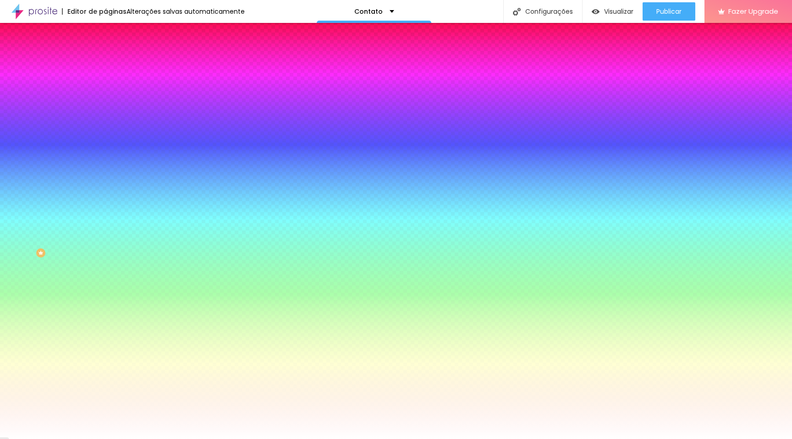
click at [105, 303] on button "button" at bounding box center [111, 298] width 13 height 10
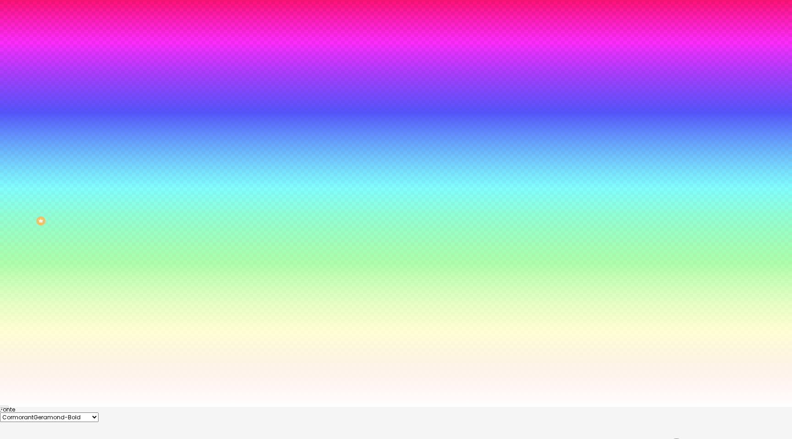
scroll to position [33, 0]
drag, startPoint x: 139, startPoint y: 338, endPoint x: 145, endPoint y: 339, distance: 6.4
drag, startPoint x: 144, startPoint y: 338, endPoint x: 138, endPoint y: 337, distance: 6.0
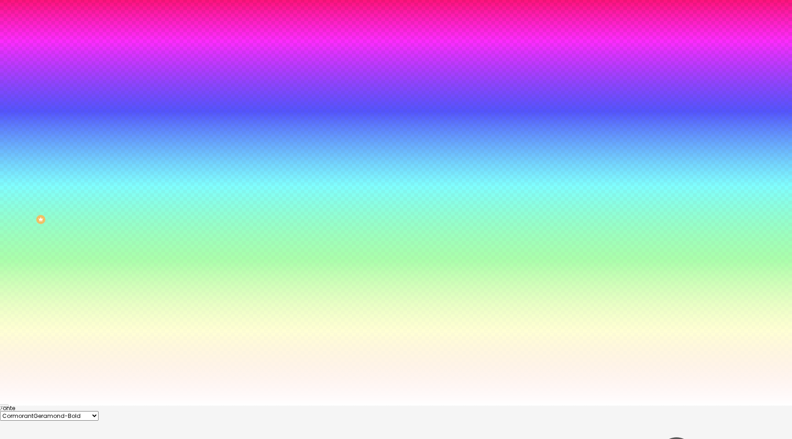
drag, startPoint x: 117, startPoint y: 360, endPoint x: 145, endPoint y: 362, distance: 28.0
drag, startPoint x: 135, startPoint y: 337, endPoint x: 130, endPoint y: 337, distance: 5.1
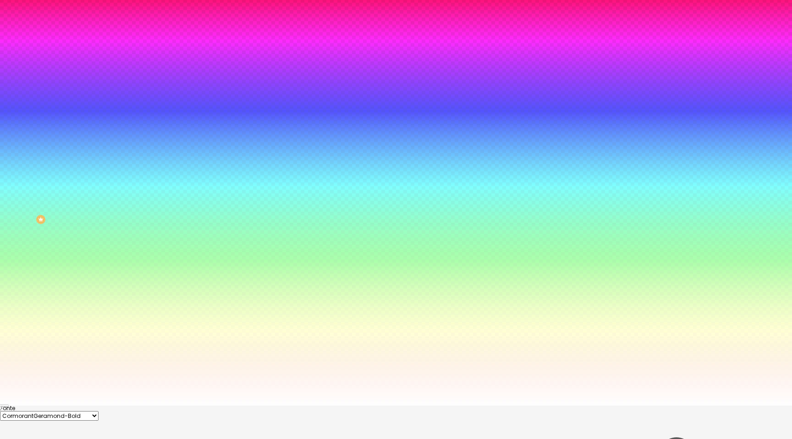
click at [146, 406] on div at bounding box center [396, 406] width 792 height 0
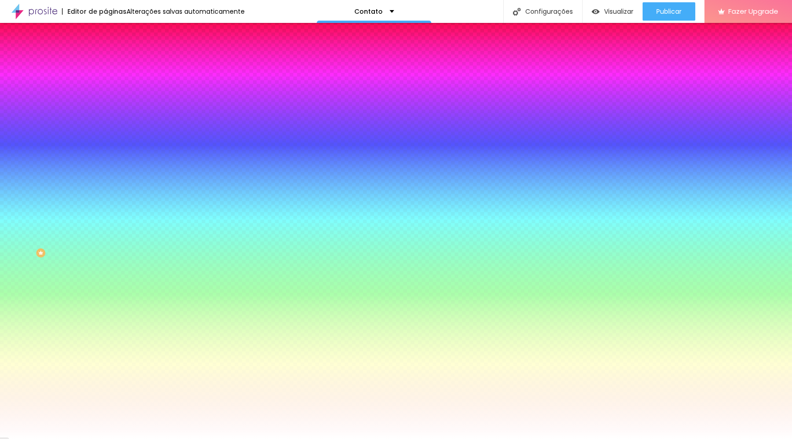
click at [105, 181] on div at bounding box center [157, 181] width 105 height 0
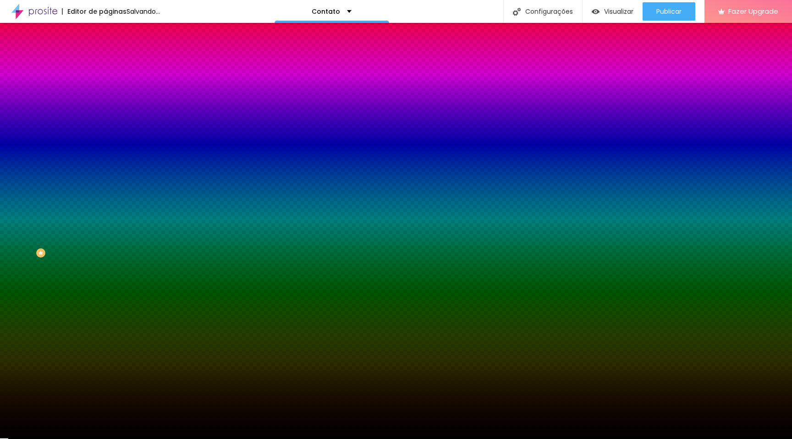
drag, startPoint x: 43, startPoint y: 251, endPoint x: 7, endPoint y: 285, distance: 48.7
click at [105, 285] on div "Botão Tipografia Voltar ao padrão Borda Voltar ao padrão Sombra DESATIVADO Volt…" at bounding box center [157, 187] width 105 height 231
click at [105, 181] on div at bounding box center [157, 181] width 105 height 0
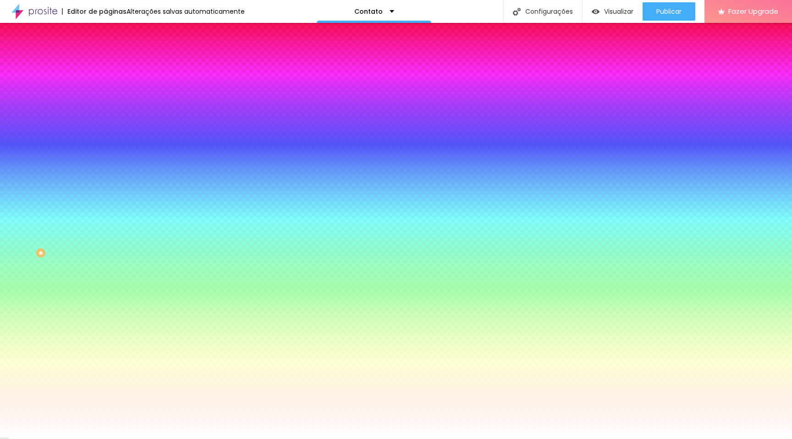
drag, startPoint x: 39, startPoint y: 235, endPoint x: 8, endPoint y: 197, distance: 48.8
click at [105, 190] on div "Cor de fundo Voltar ao padrão #FFFFFF" at bounding box center [157, 177] width 105 height 25
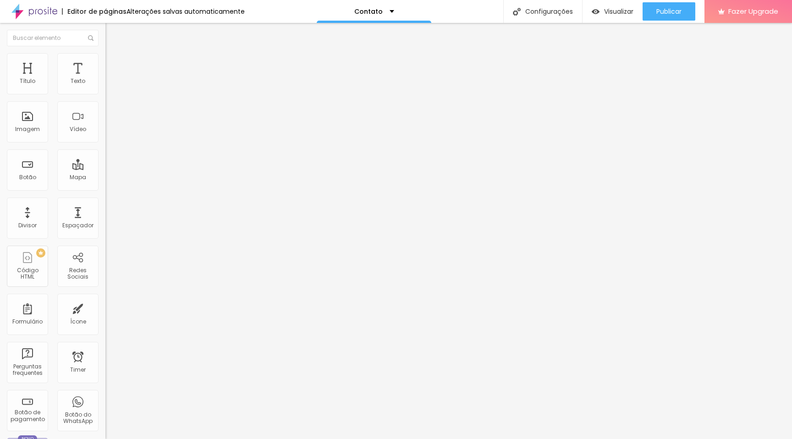
click at [114, 62] on span "Avançado" at bounding box center [129, 59] width 30 height 8
click at [610, 17] on div "Visualizar" at bounding box center [613, 11] width 42 height 18
click at [30, 127] on div "Imagem" at bounding box center [27, 129] width 25 height 6
click at [105, 79] on span "Trocar imagem" at bounding box center [130, 75] width 50 height 8
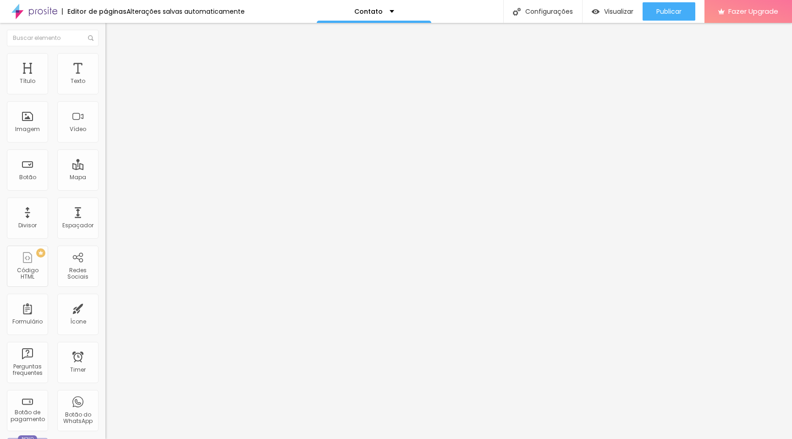
click at [105, 137] on div "Proporção" at bounding box center [157, 135] width 105 height 6
click at [105, 169] on span "Original" at bounding box center [116, 165] width 22 height 8
click at [668, 11] on span "Publicar" at bounding box center [669, 11] width 25 height 7
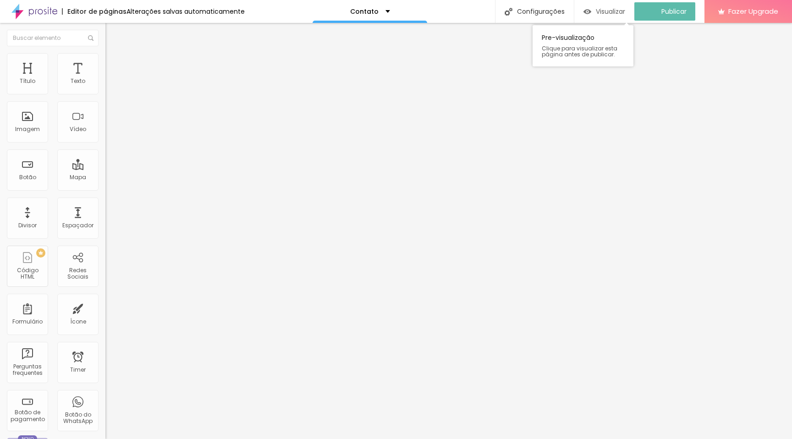
click at [620, 11] on span "Visualizar" at bounding box center [610, 11] width 29 height 7
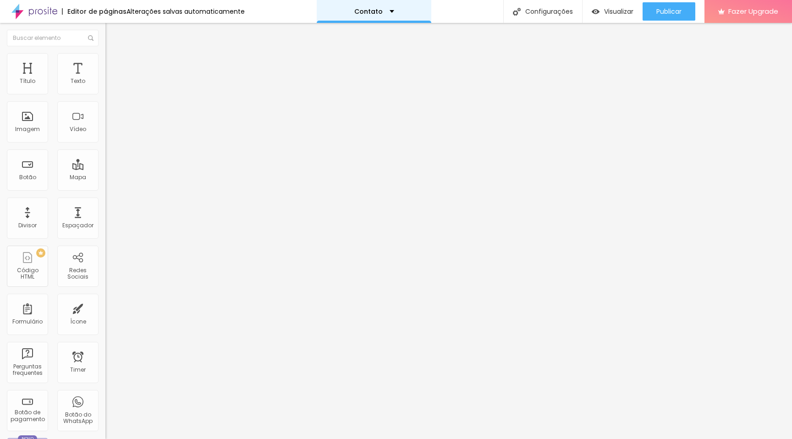
click at [354, 10] on p "Contato" at bounding box center [368, 11] width 28 height 6
click at [456, 9] on div "Editor de páginas Alterações salvas automaticamente Contato Configurações Confi…" at bounding box center [396, 11] width 792 height 23
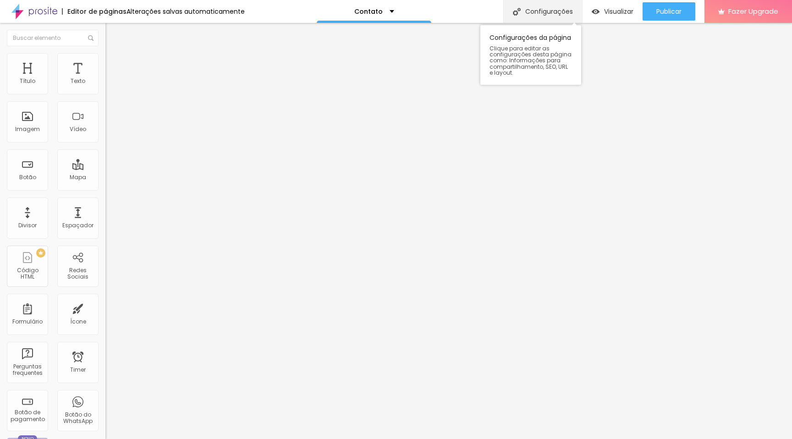
click at [517, 17] on div "Configurações" at bounding box center [542, 11] width 79 height 23
click at [85, 14] on div "Editor de páginas" at bounding box center [94, 11] width 65 height 6
click at [110, 9] on div "Editor de páginas" at bounding box center [94, 11] width 65 height 6
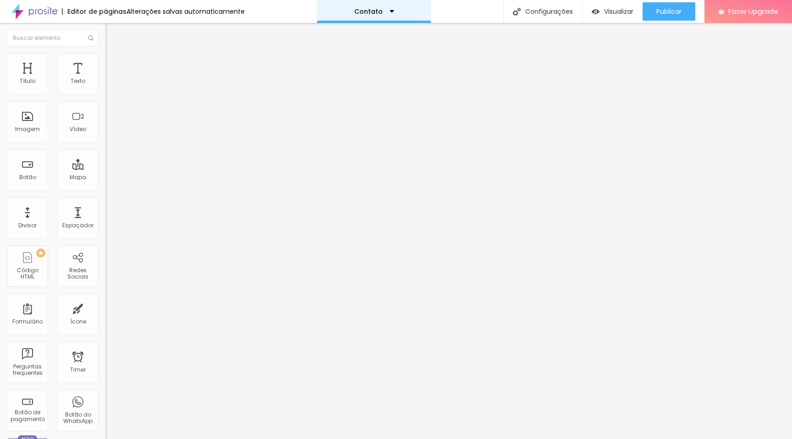
click at [392, 10] on div "Contato" at bounding box center [374, 11] width 115 height 23
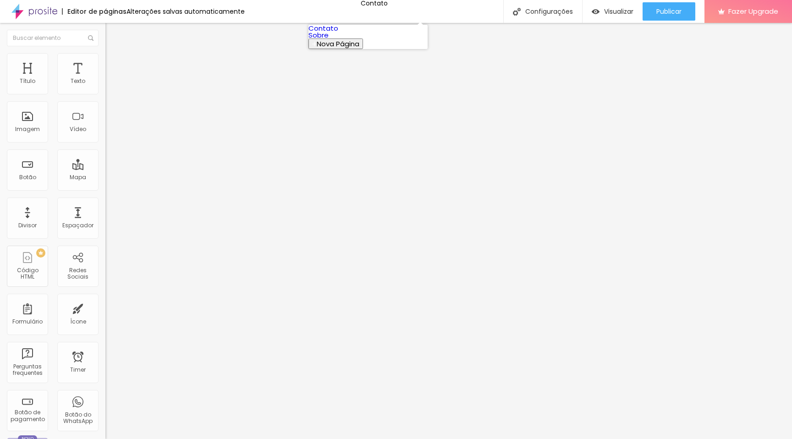
click at [381, 32] on li "Contato" at bounding box center [368, 28] width 119 height 7
click at [329, 40] on link "Sobre" at bounding box center [319, 35] width 20 height 10
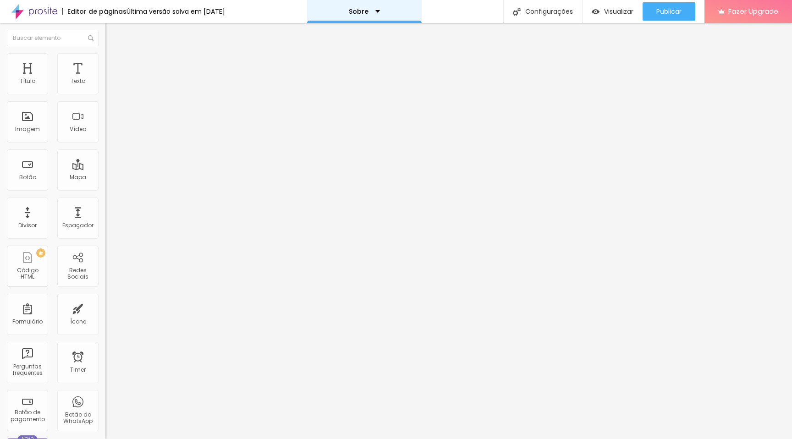
click at [380, 11] on div "Sobre" at bounding box center [364, 11] width 31 height 6
click at [360, 49] on span "Nova Página" at bounding box center [338, 44] width 43 height 10
click at [368, 19] on div "Sobre" at bounding box center [364, 11] width 115 height 23
click at [99, 12] on div "Editor de páginas" at bounding box center [94, 11] width 65 height 6
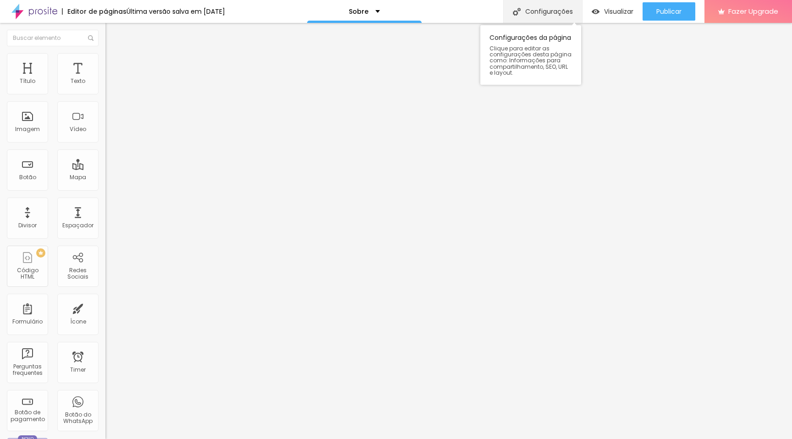
click at [562, 19] on div "Configurações" at bounding box center [542, 11] width 79 height 23
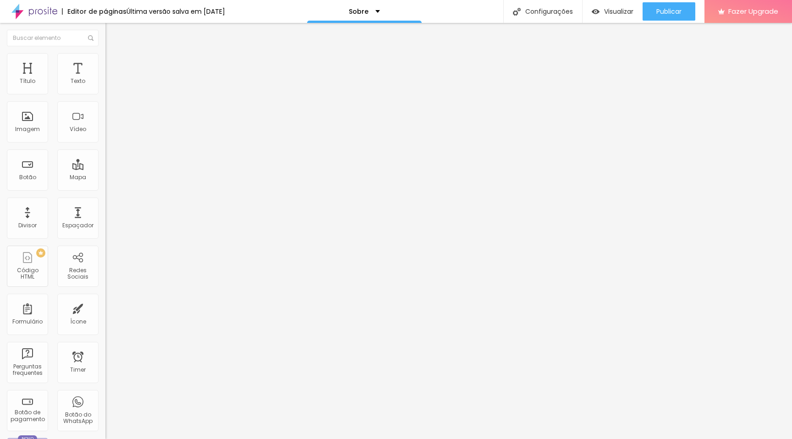
click at [50, 10] on img at bounding box center [34, 11] width 46 height 23
